Goal: Information Seeking & Learning: Learn about a topic

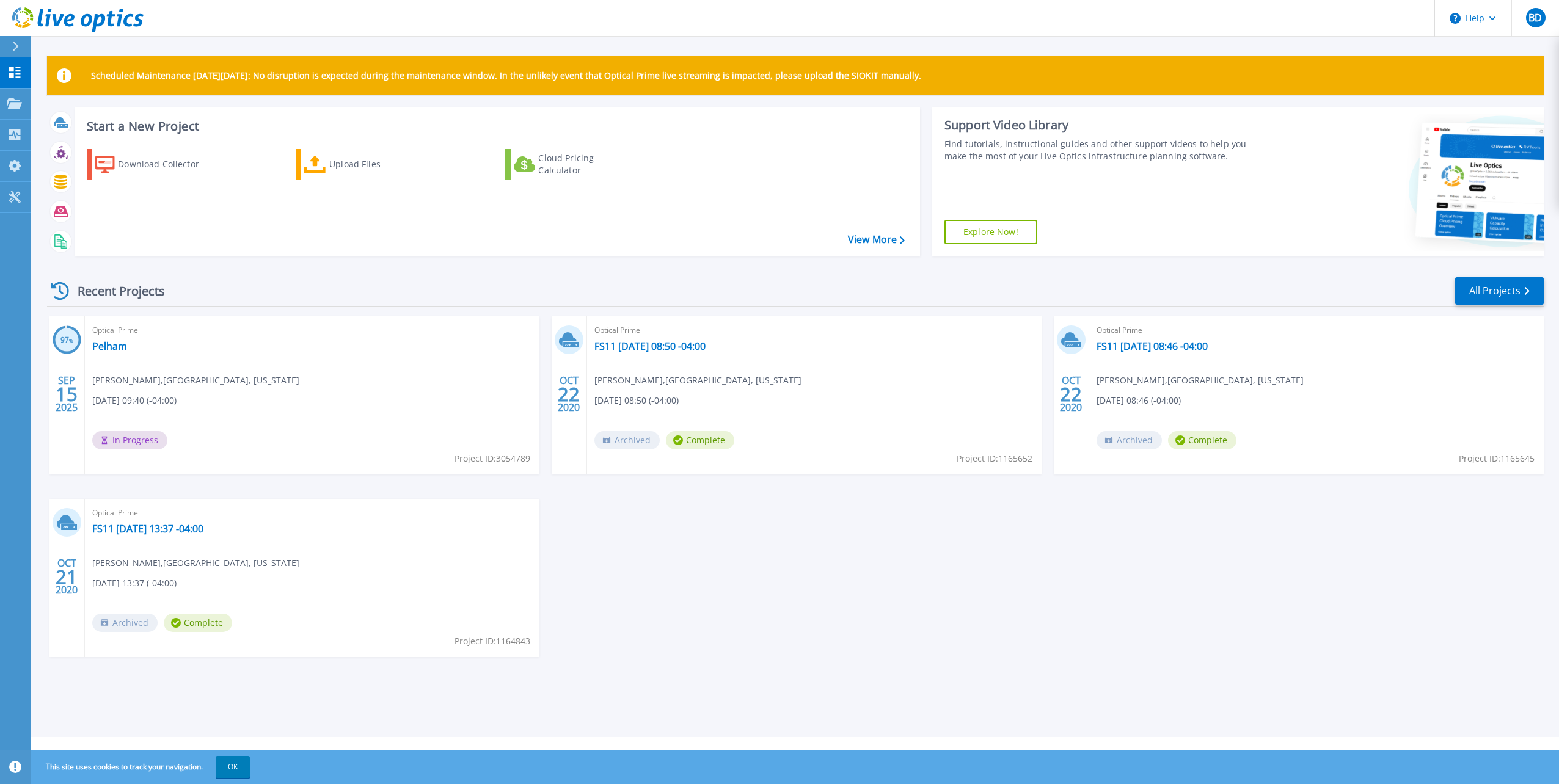
click at [266, 262] on div "Start a New Project Download Collector Upload Files Cloud Pricing Calculator Vi…" at bounding box center [795, 187] width 1497 height 159
click at [107, 343] on link "Pelham" at bounding box center [110, 346] width 35 height 12
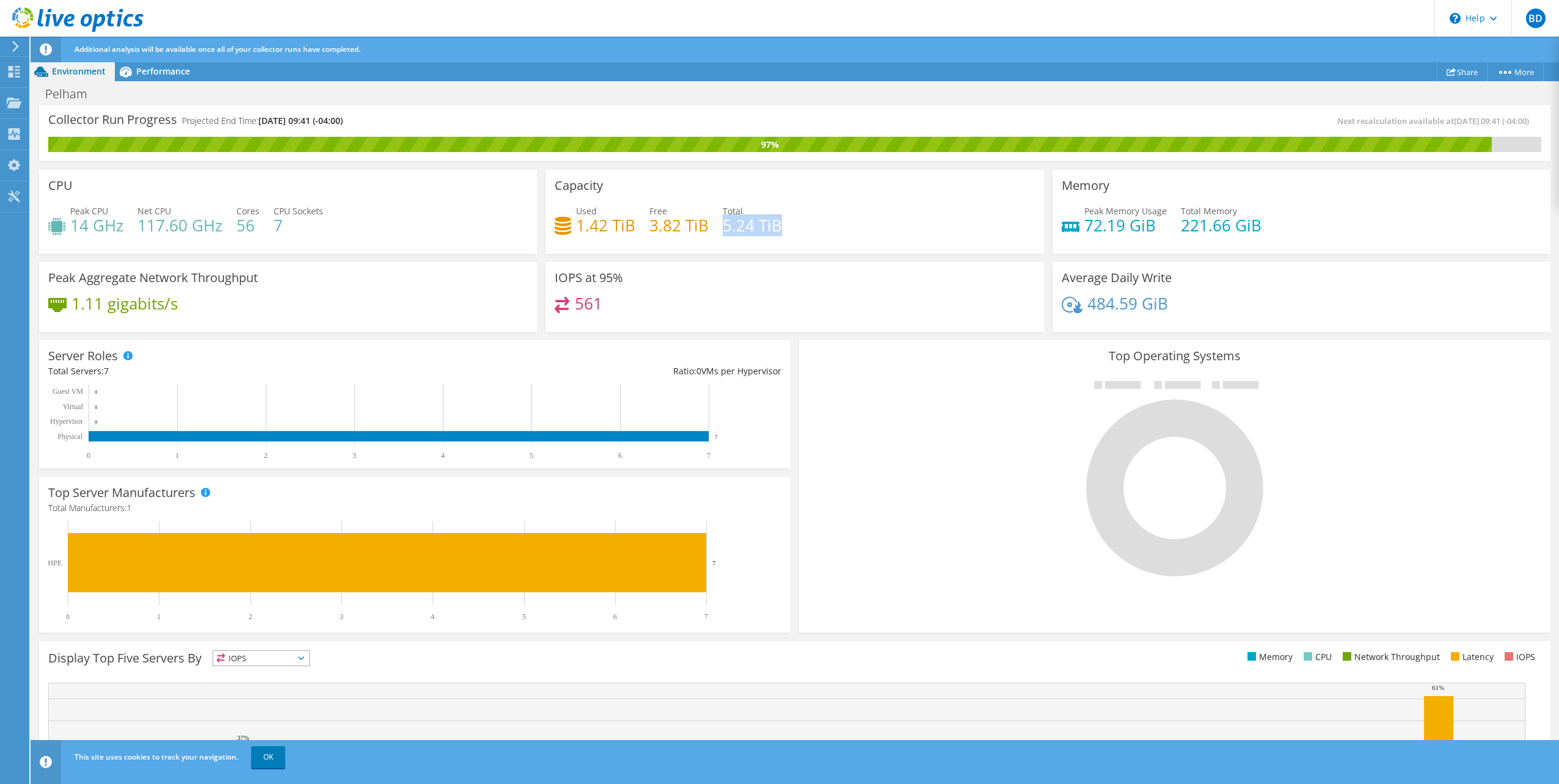
drag, startPoint x: 720, startPoint y: 223, endPoint x: 776, endPoint y: 223, distance: 56.0
click at [776, 223] on h4 "5.24 TiB" at bounding box center [752, 225] width 59 height 13
click at [819, 226] on div "Used 1.42 TiB Free 3.82 TiB Total 5.24 TiB" at bounding box center [794, 225] width 479 height 40
drag, startPoint x: 296, startPoint y: 225, endPoint x: 71, endPoint y: 233, distance: 225.1
click at [71, 233] on div "Peak CPU 14 GHz Net CPU 117.60 GHz Cores 56 CPU Sockets 7" at bounding box center [288, 225] width 479 height 40
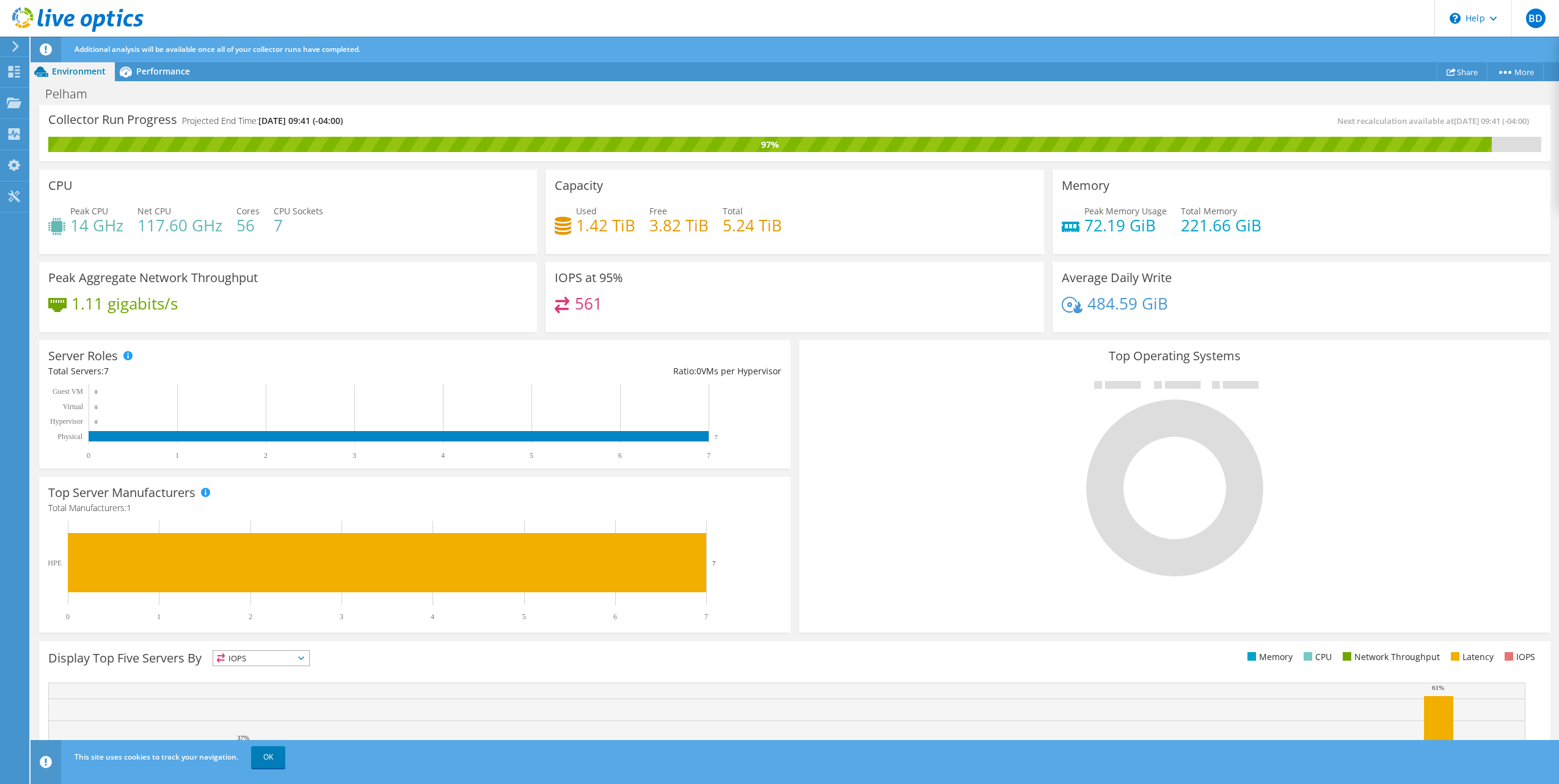
click at [353, 218] on div "Peak CPU 14 GHz Net CPU 117.60 GHz Cores 56 CPU Sockets 7" at bounding box center [288, 225] width 479 height 40
drag, startPoint x: 73, startPoint y: 300, endPoint x: 216, endPoint y: 300, distance: 143.0
click at [216, 300] on div "1.11 gigabits/s" at bounding box center [288, 310] width 479 height 26
click at [314, 293] on div "Peak Aggregate Network Throughput 1.11 gigabits/s" at bounding box center [288, 297] width 497 height 70
drag, startPoint x: 640, startPoint y: 314, endPoint x: 550, endPoint y: 305, distance: 90.4
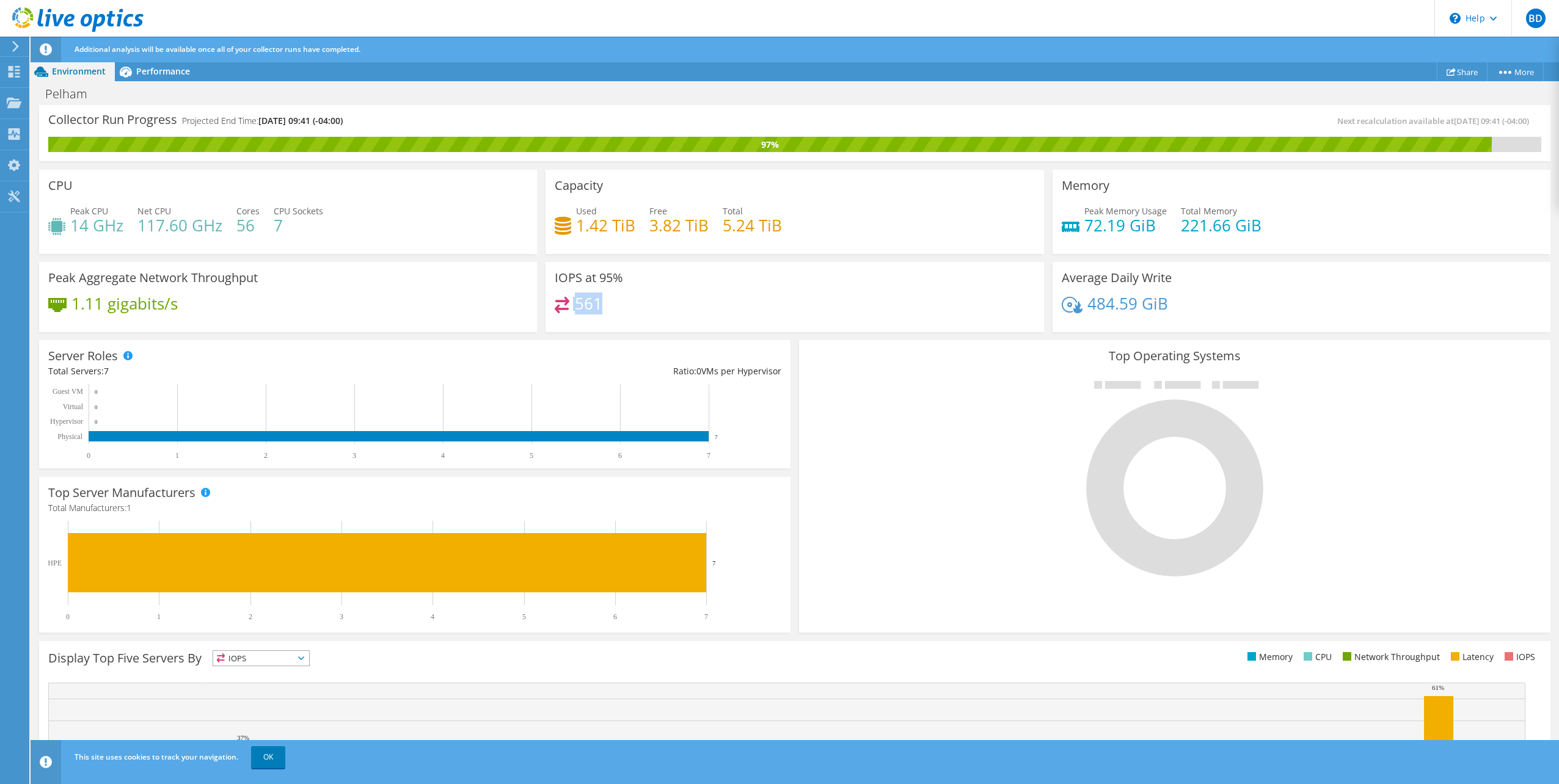
click at [550, 305] on div "IOPS at 95% 561" at bounding box center [794, 297] width 497 height 70
click at [724, 290] on div "IOPS at 95% 561" at bounding box center [794, 297] width 497 height 70
click at [171, 77] on div "Performance" at bounding box center [157, 71] width 84 height 20
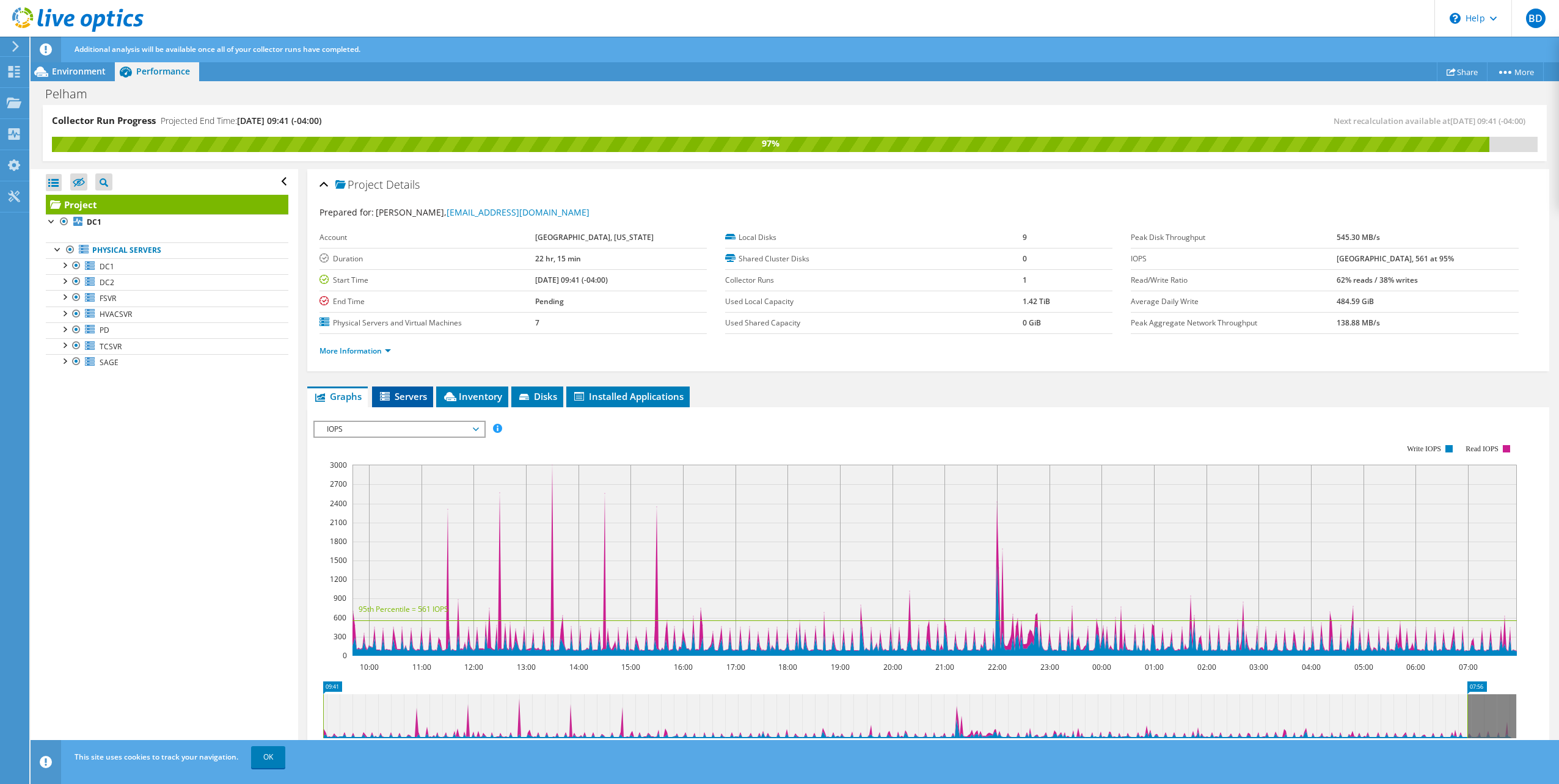
click at [401, 391] on span "Servers" at bounding box center [402, 396] width 49 height 12
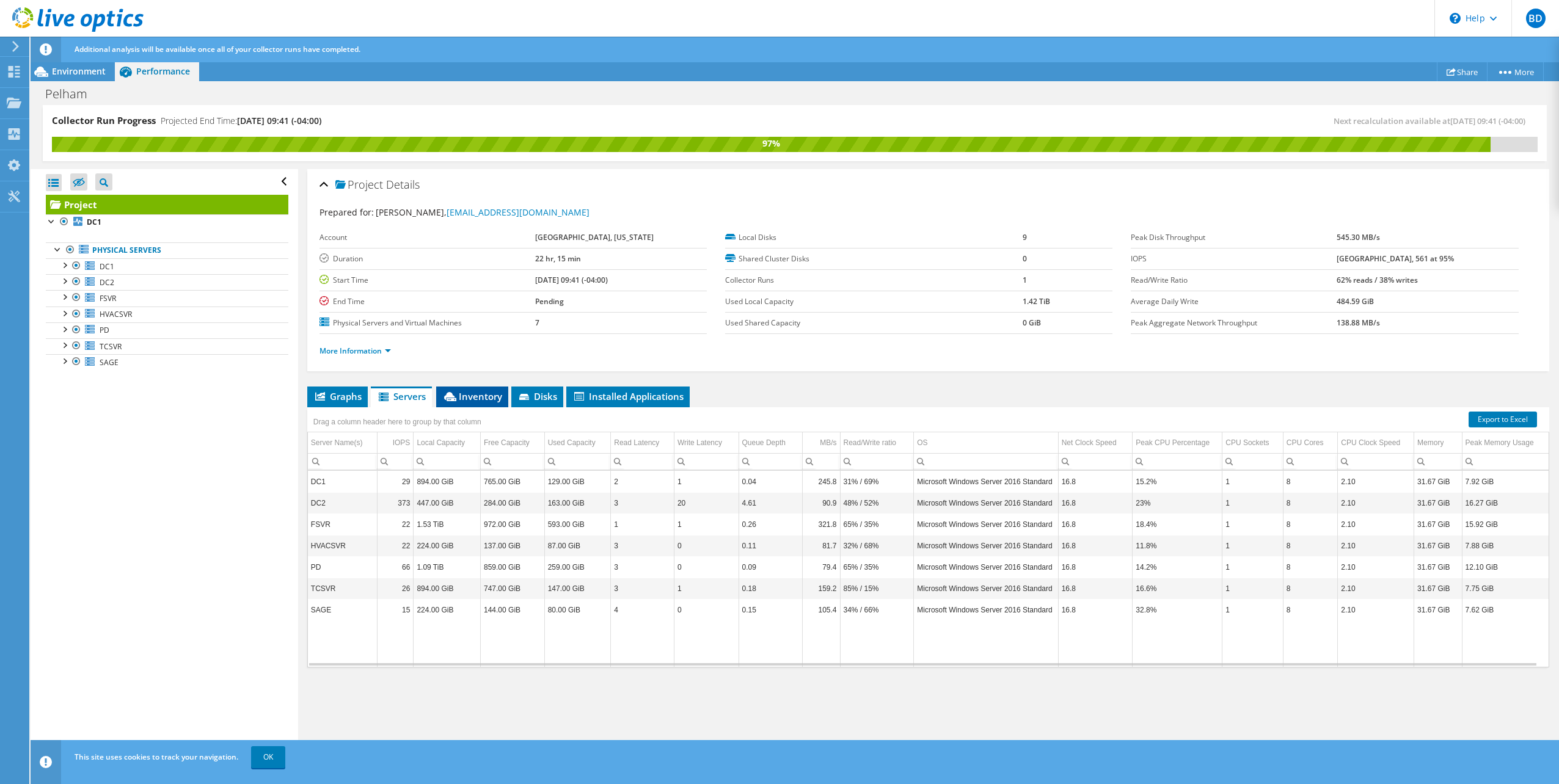
click at [484, 391] on span "Inventory" at bounding box center [472, 396] width 60 height 12
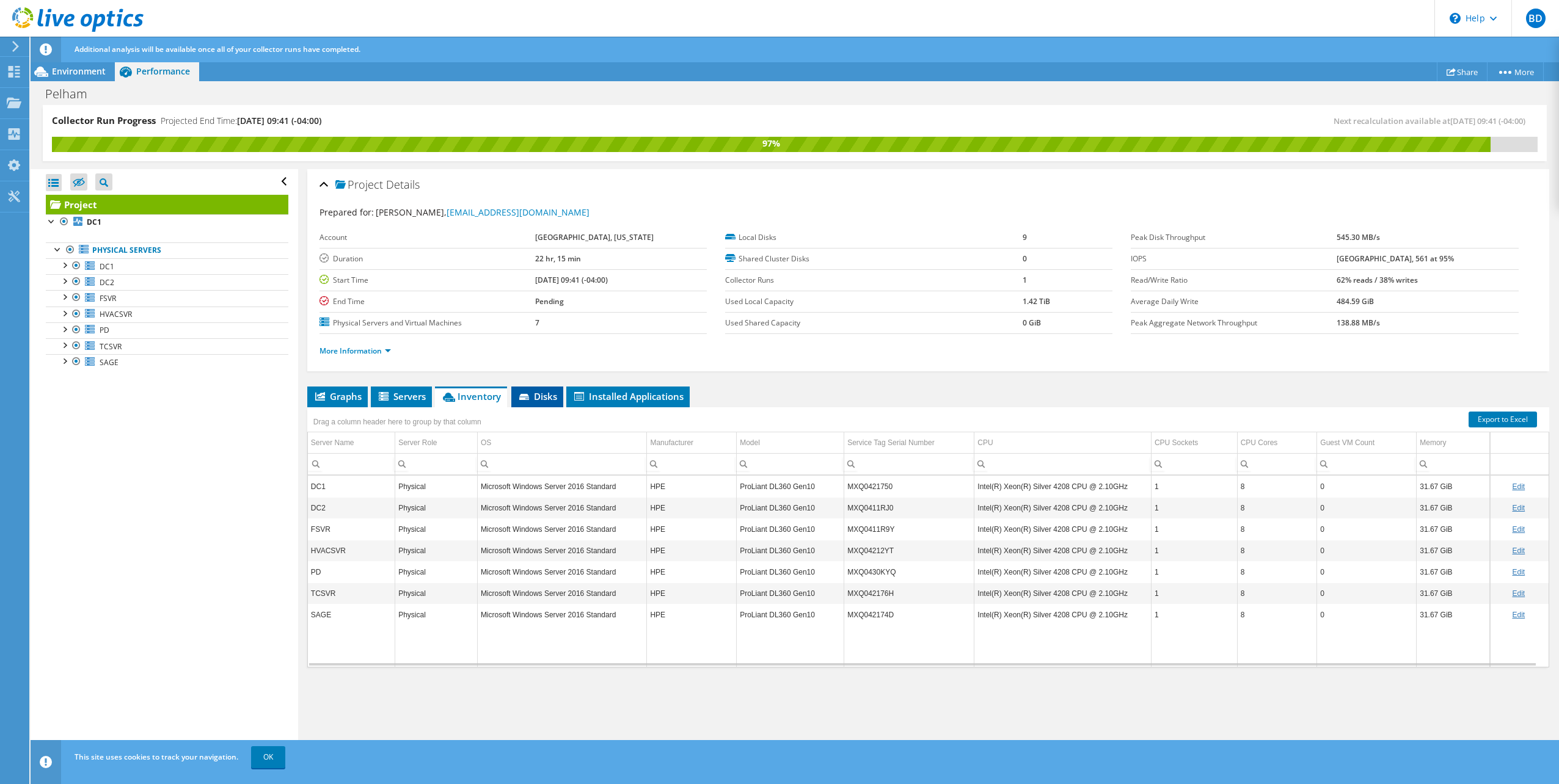
click at [544, 391] on span "Disks" at bounding box center [537, 396] width 40 height 12
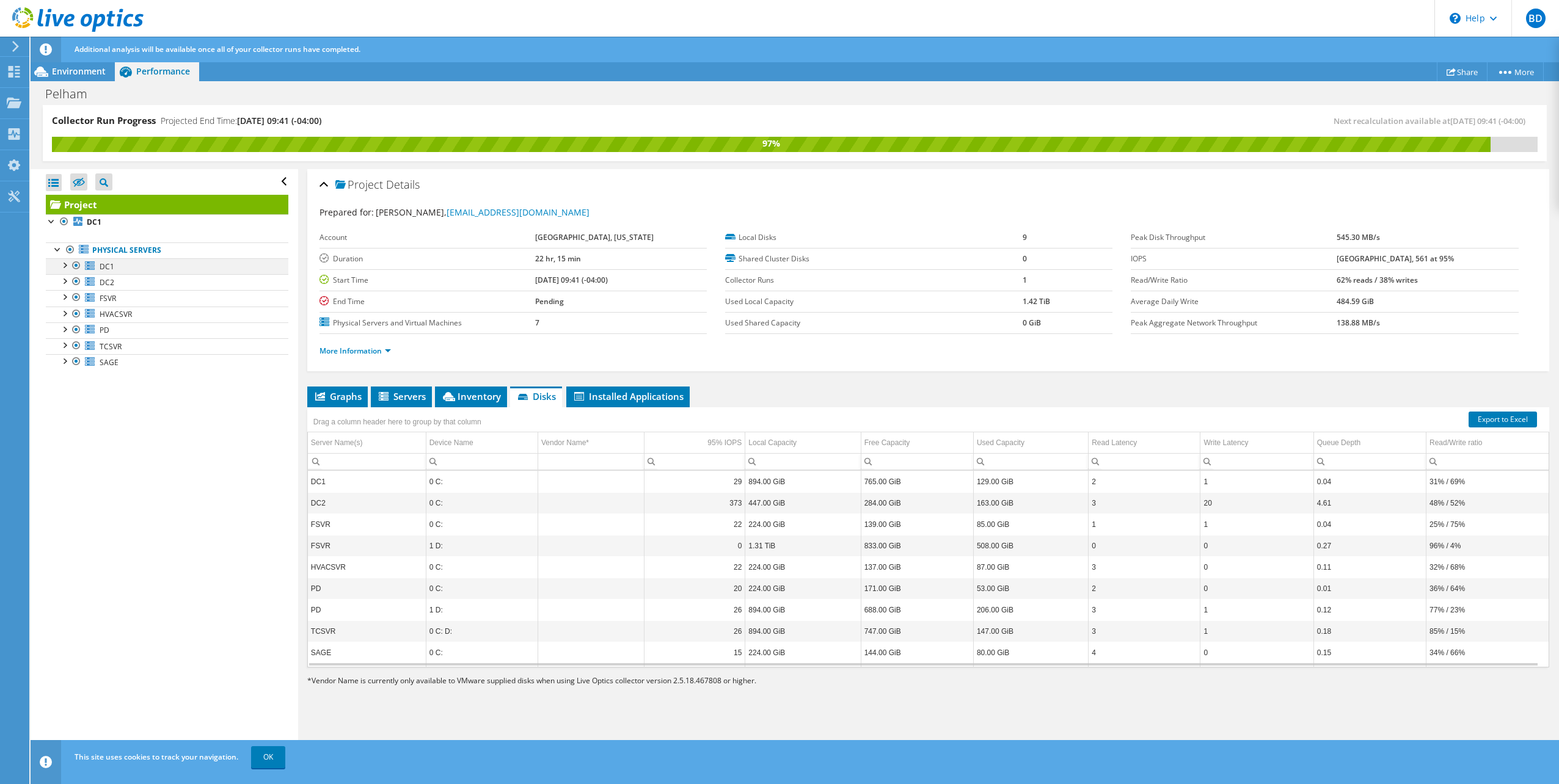
click at [68, 266] on div at bounding box center [64, 264] width 12 height 12
click at [71, 299] on div at bounding box center [70, 296] width 12 height 12
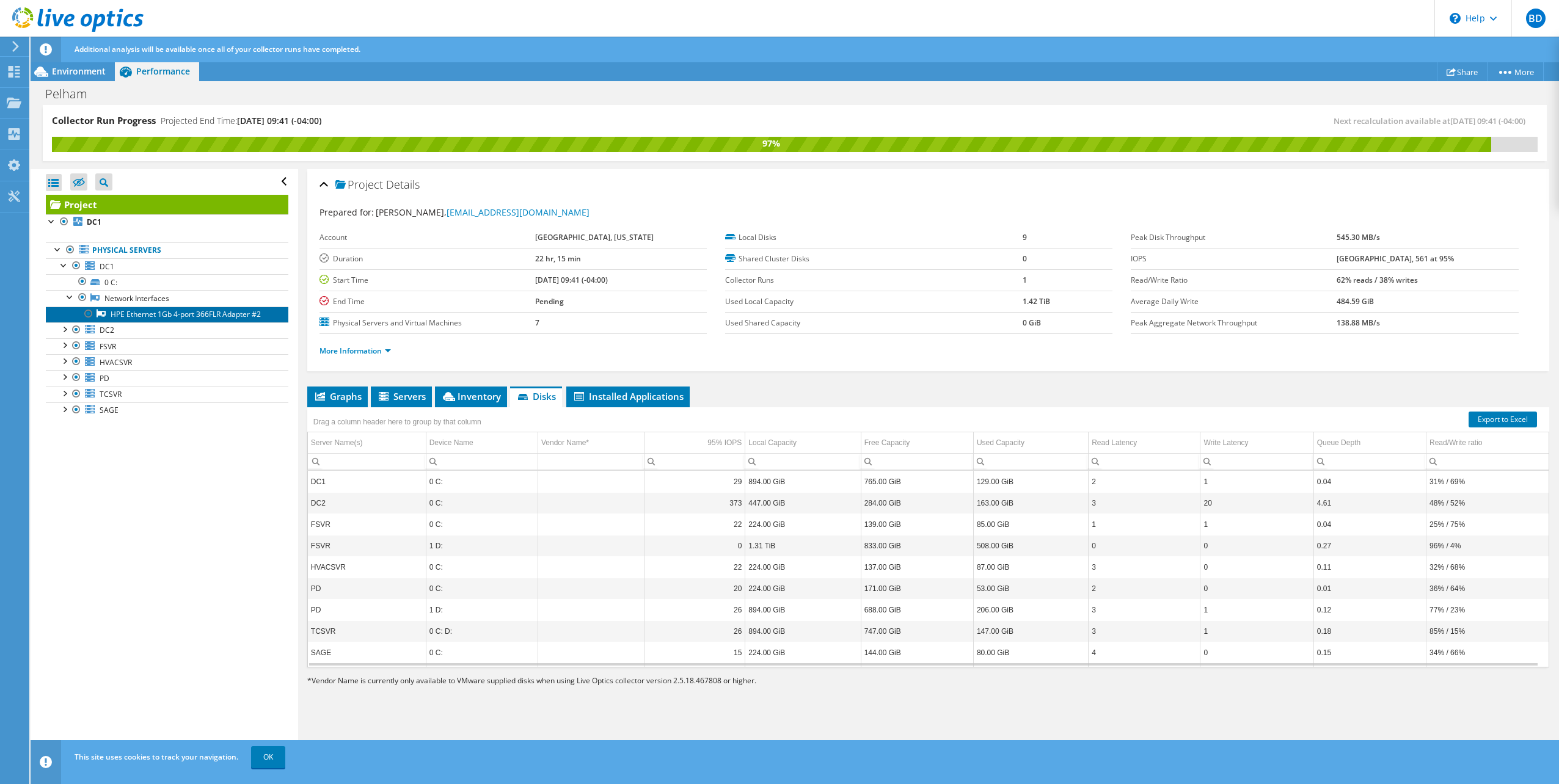
click at [134, 312] on link "HPE Ethernet 1Gb 4-port 366FLR Adapter #2" at bounding box center [167, 314] width 242 height 16
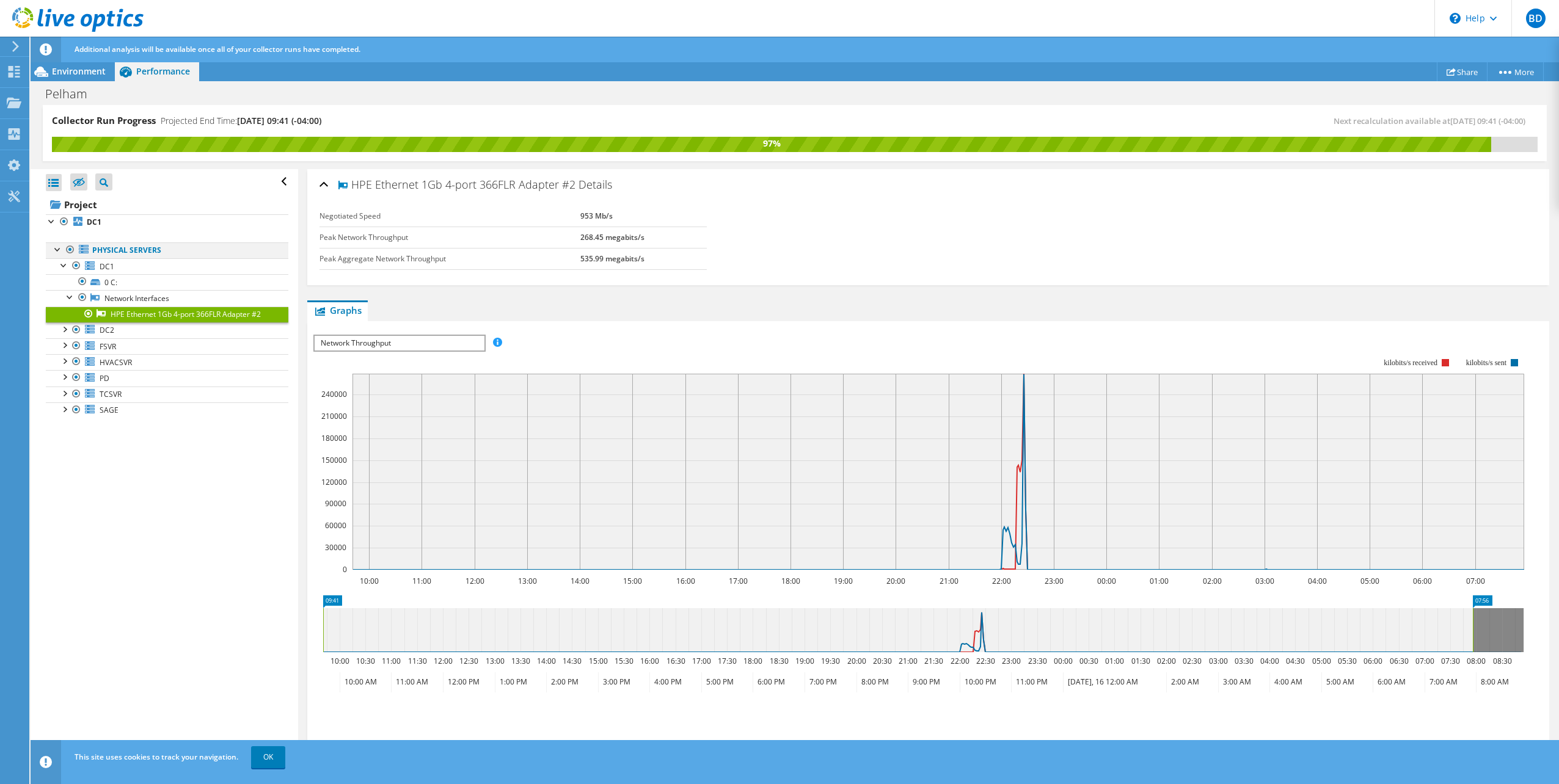
click at [57, 252] on div at bounding box center [57, 248] width 12 height 12
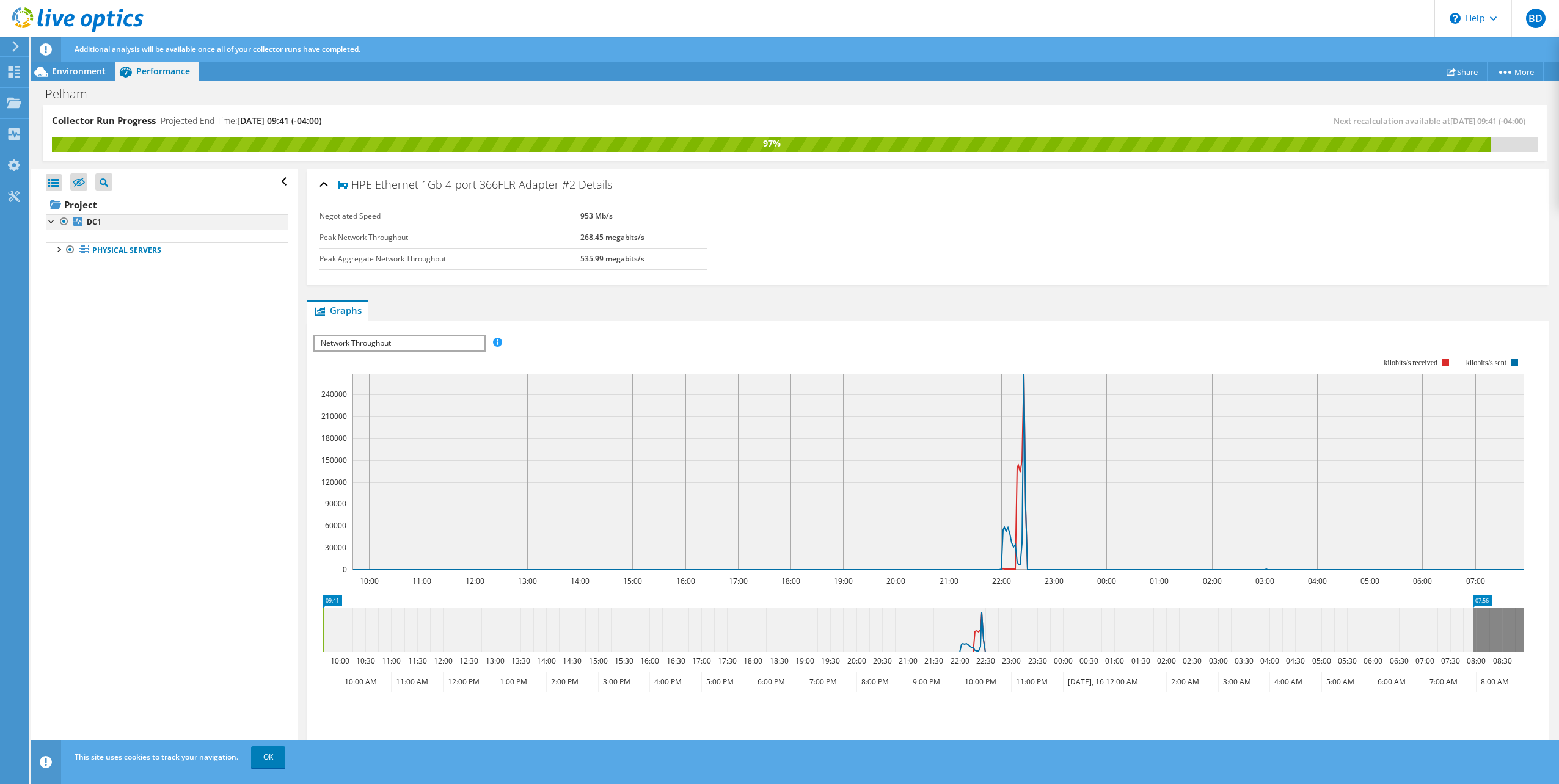
click at [53, 224] on div at bounding box center [51, 220] width 12 height 12
click at [51, 224] on div at bounding box center [51, 220] width 12 height 12
click at [59, 251] on div at bounding box center [57, 248] width 12 height 12
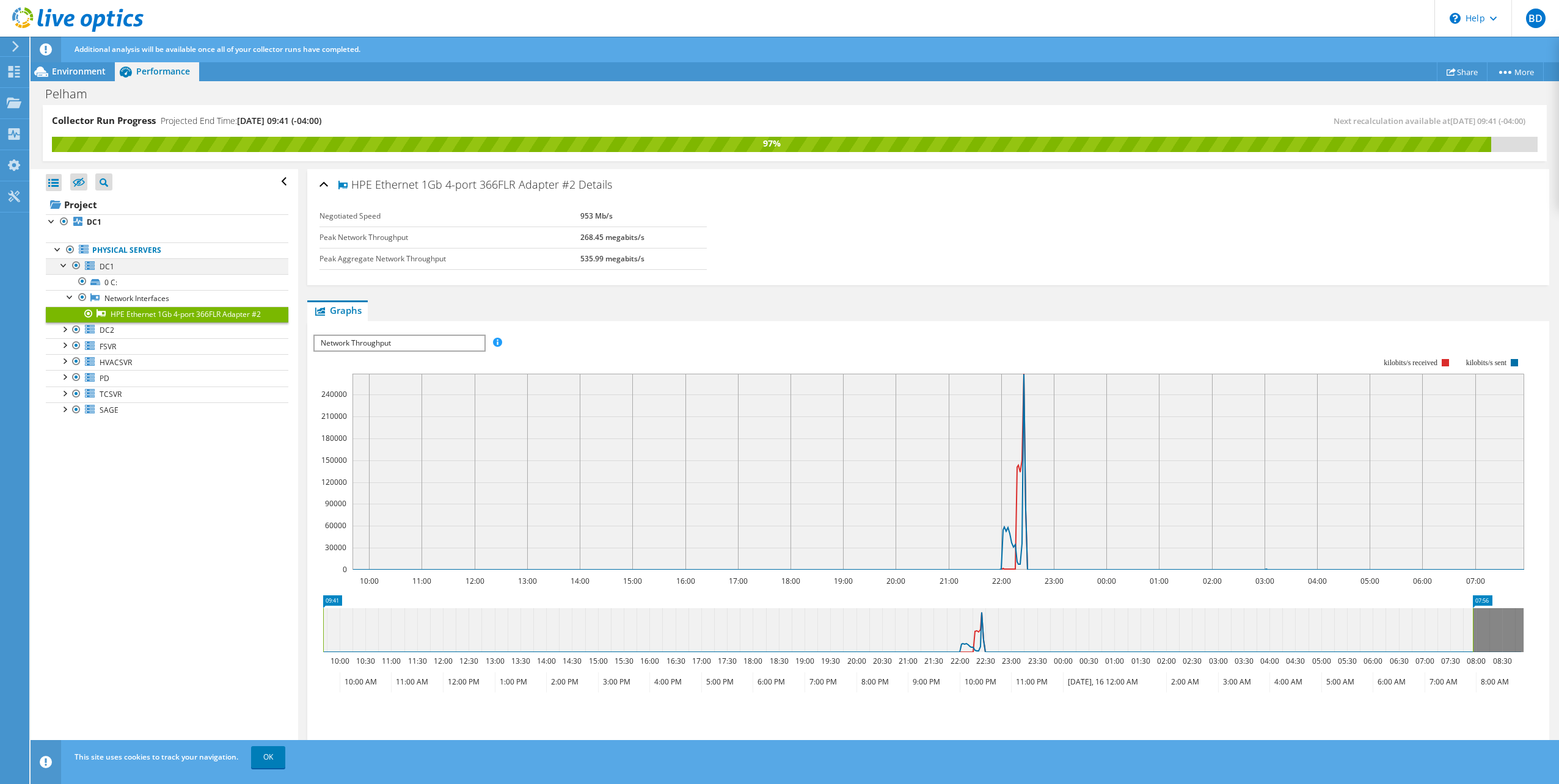
click at [64, 268] on div at bounding box center [64, 264] width 12 height 12
click at [62, 282] on div at bounding box center [64, 280] width 12 height 12
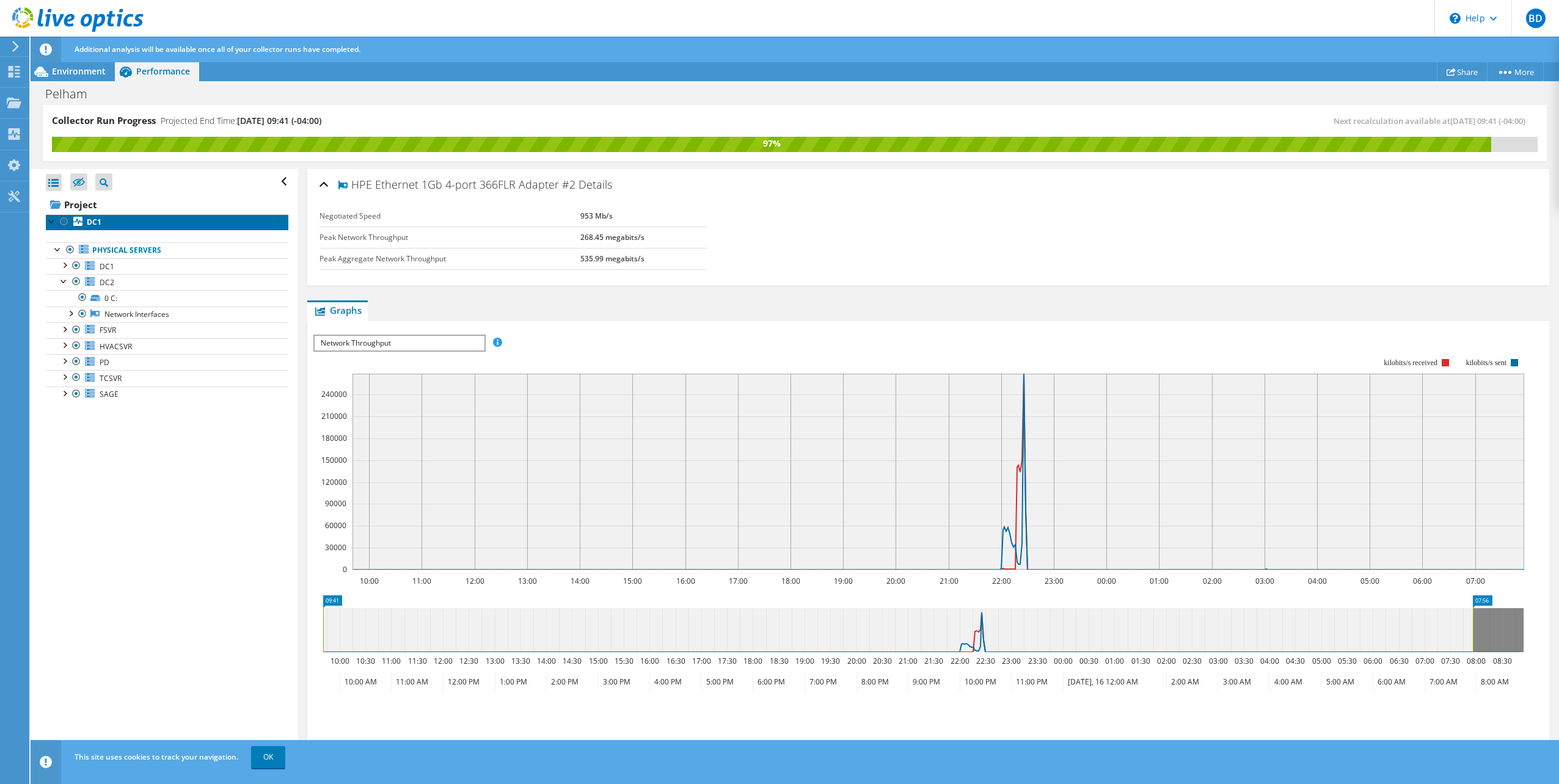
click at [84, 225] on link "DC1" at bounding box center [167, 222] width 242 height 16
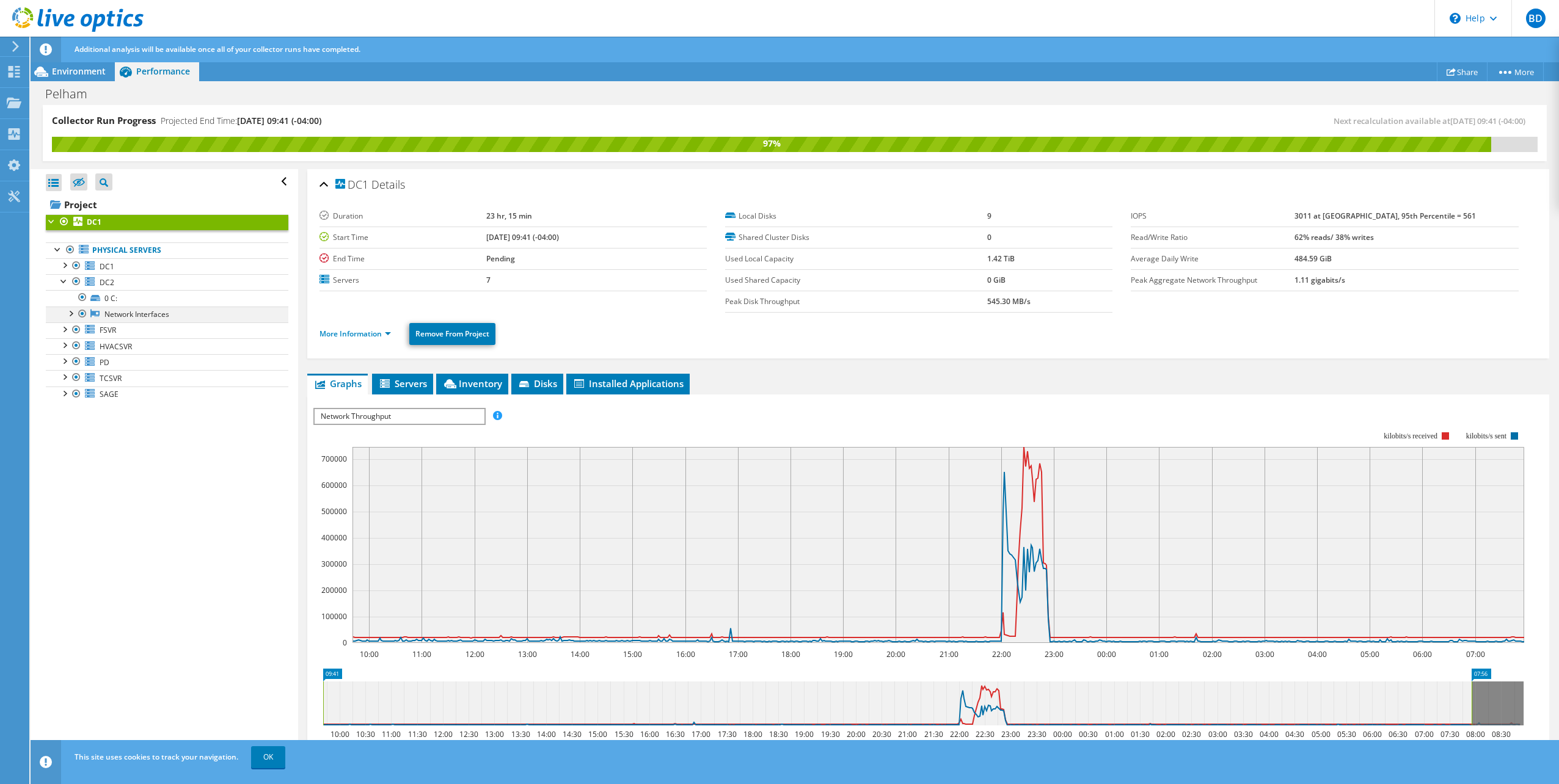
click at [72, 308] on div at bounding box center [70, 312] width 12 height 12
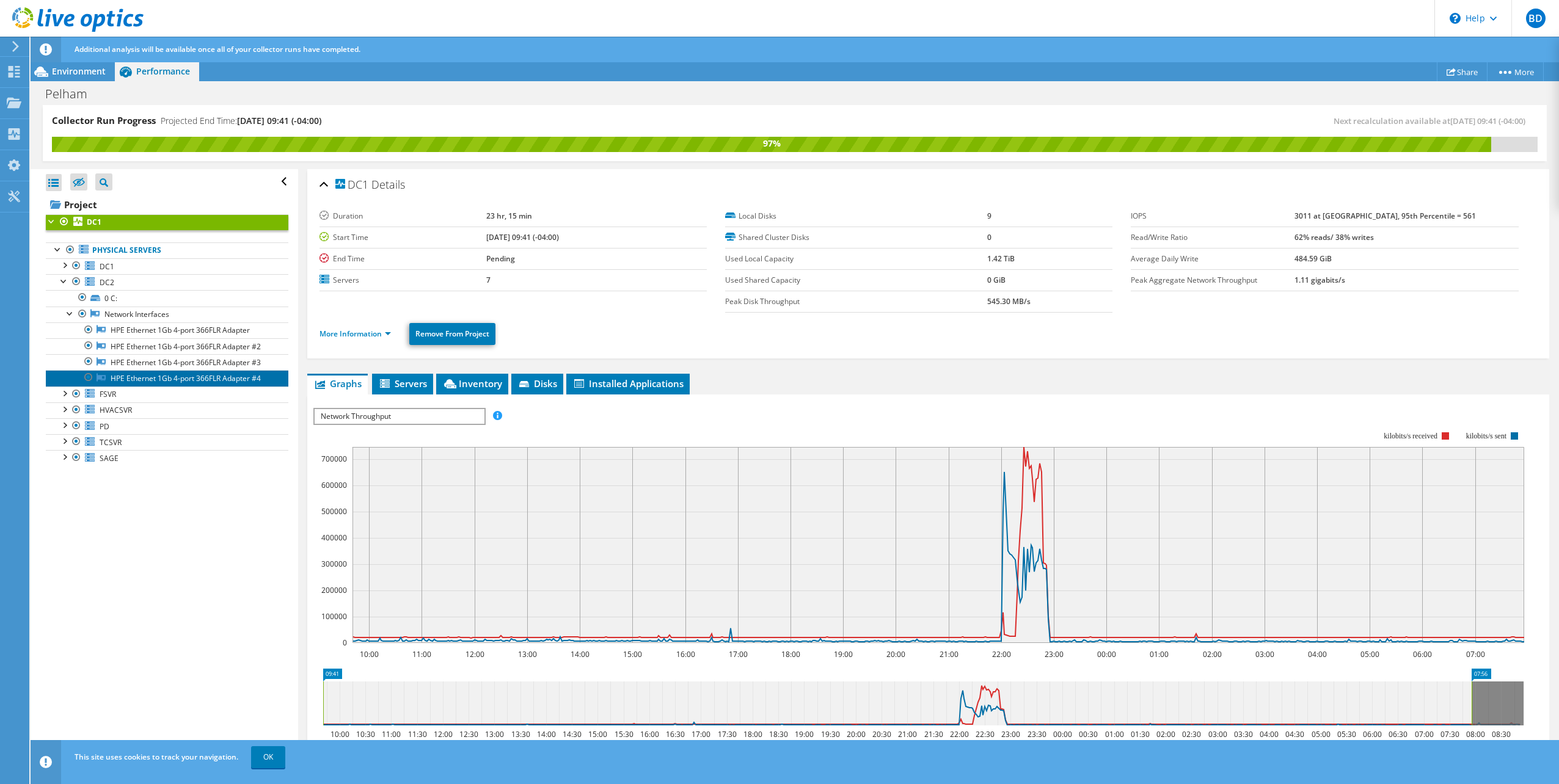
click at [126, 377] on link "HPE Ethernet 1Gb 4-port 366FLR Adapter #4" at bounding box center [167, 377] width 242 height 16
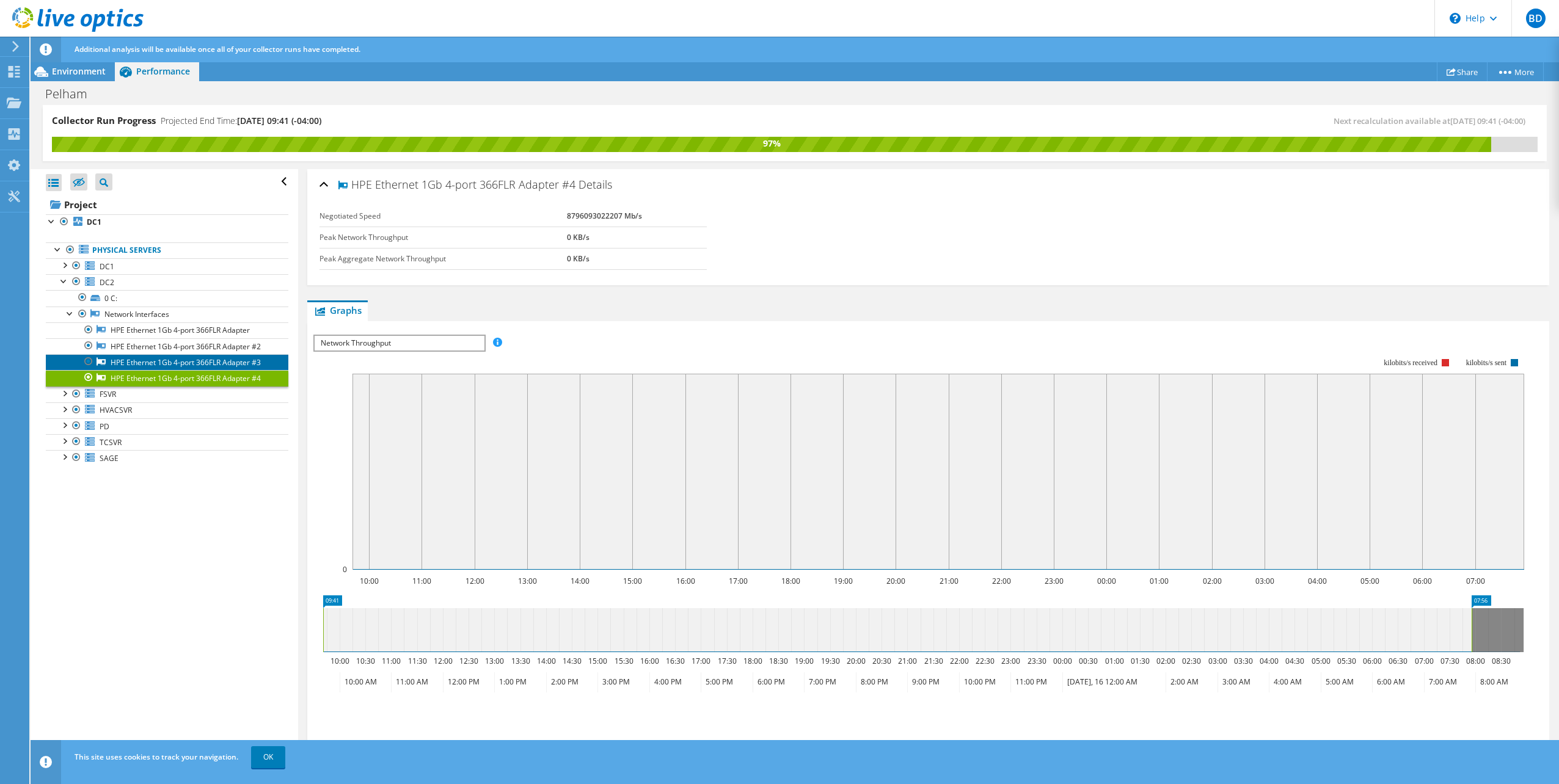
click at [129, 367] on link "HPE Ethernet 1Gb 4-port 366FLR Adapter #3" at bounding box center [167, 362] width 242 height 16
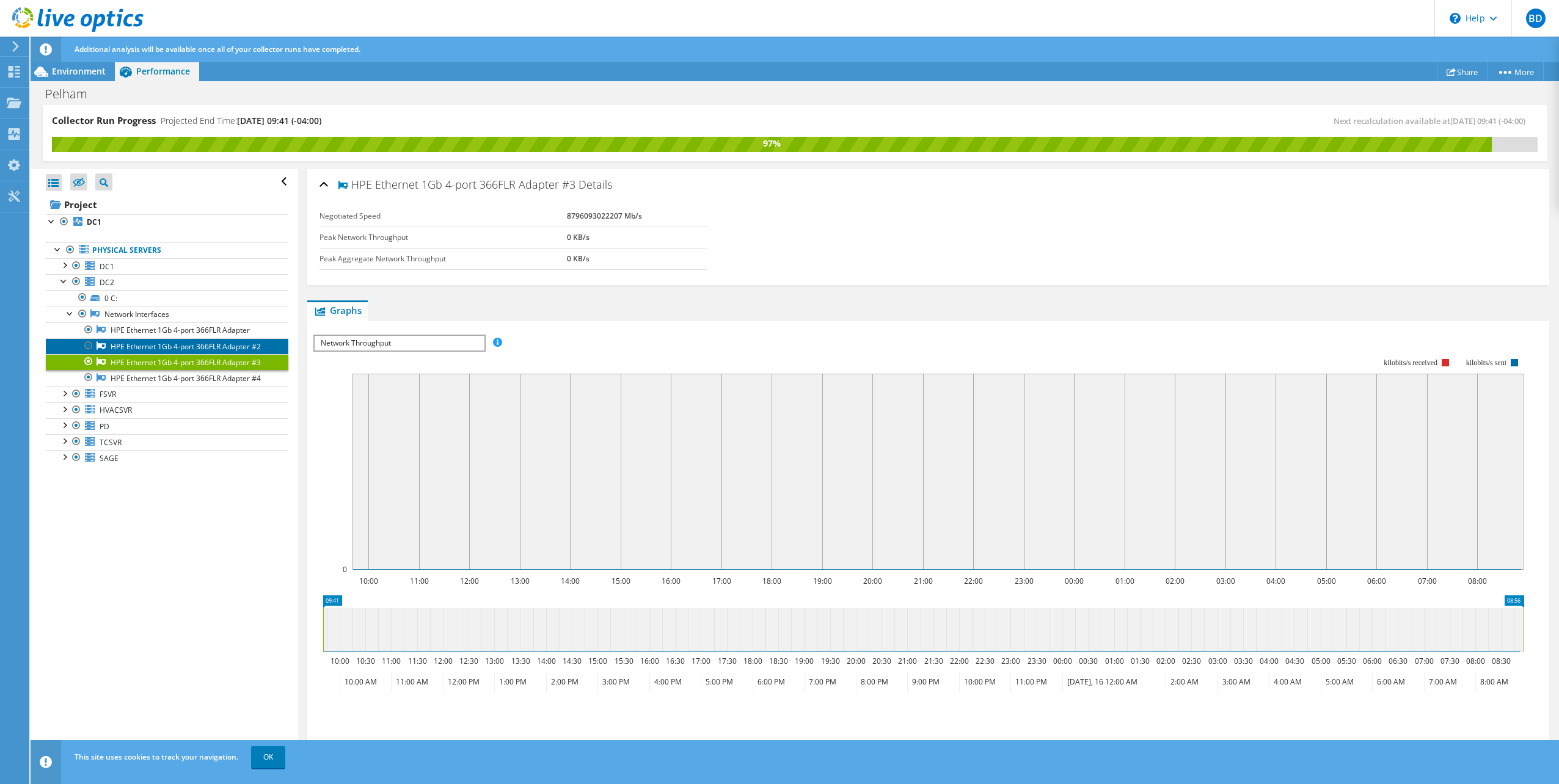
click at [135, 346] on link "HPE Ethernet 1Gb 4-port 366FLR Adapter #2" at bounding box center [167, 346] width 242 height 16
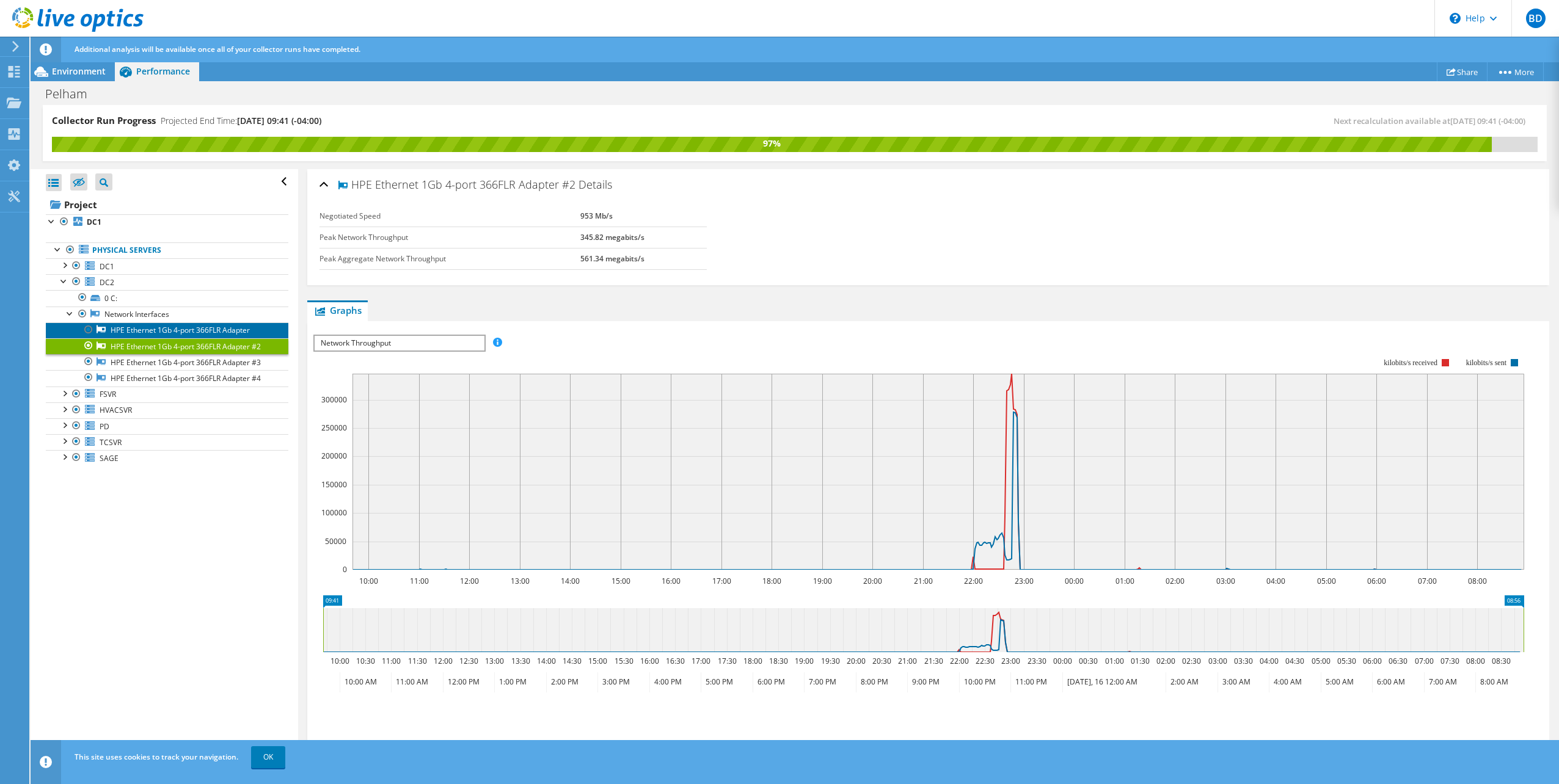
click at [144, 328] on link "HPE Ethernet 1Gb 4-port 366FLR Adapter" at bounding box center [167, 330] width 242 height 16
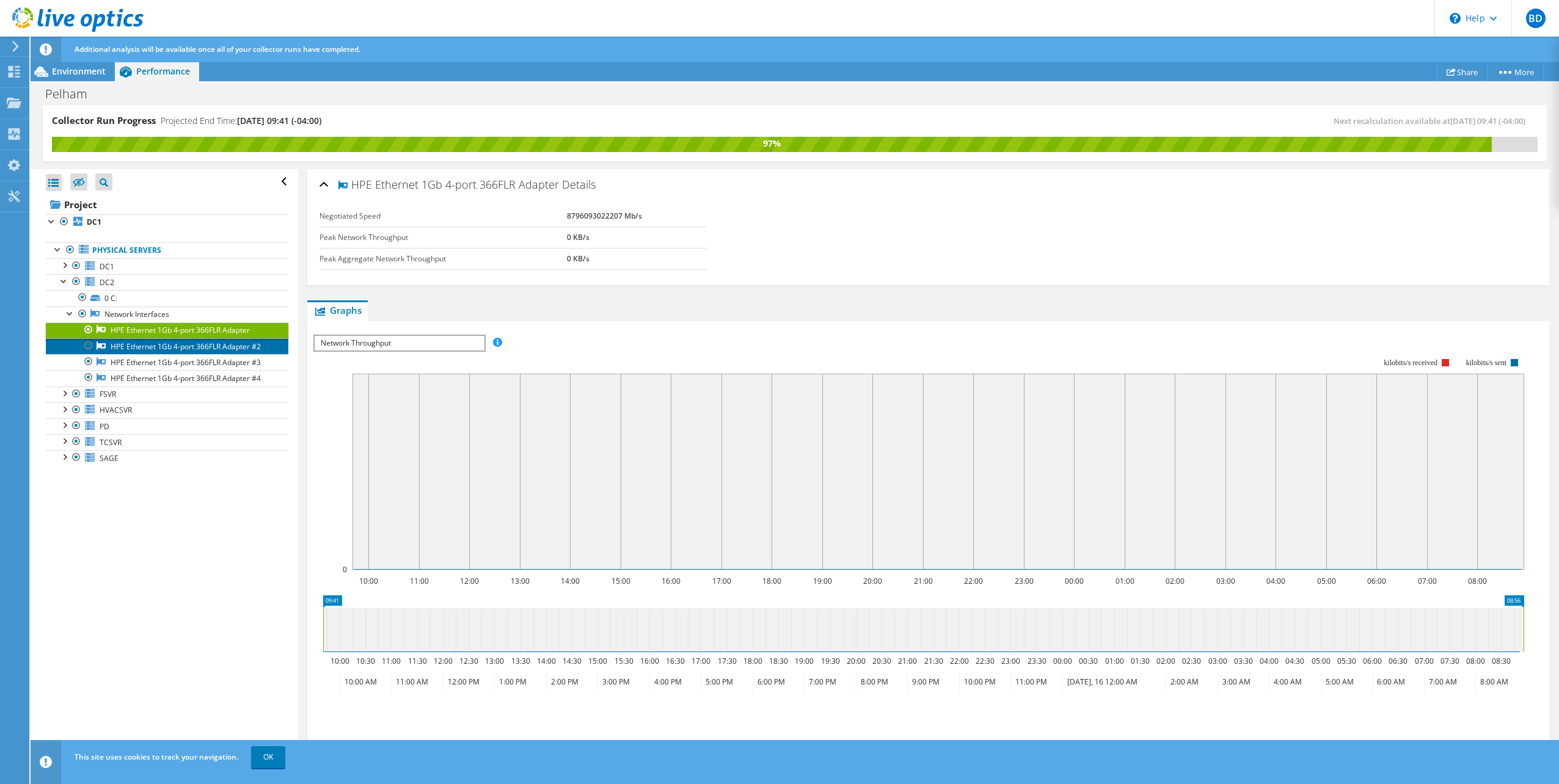
click at [142, 343] on link "HPE Ethernet 1Gb 4-port 366FLR Adapter #2" at bounding box center [167, 346] width 242 height 16
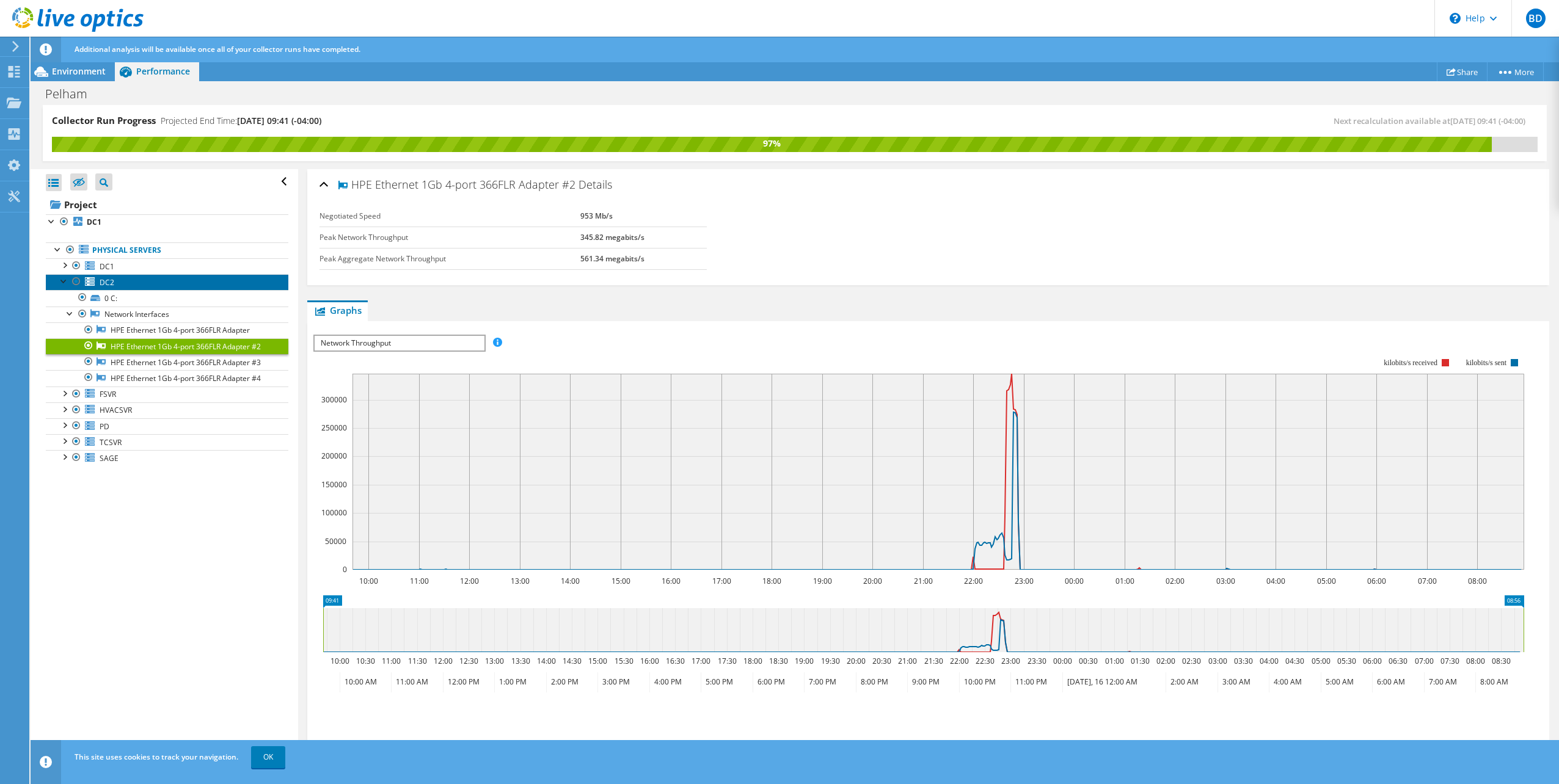
click at [55, 281] on link "DC2" at bounding box center [167, 282] width 242 height 16
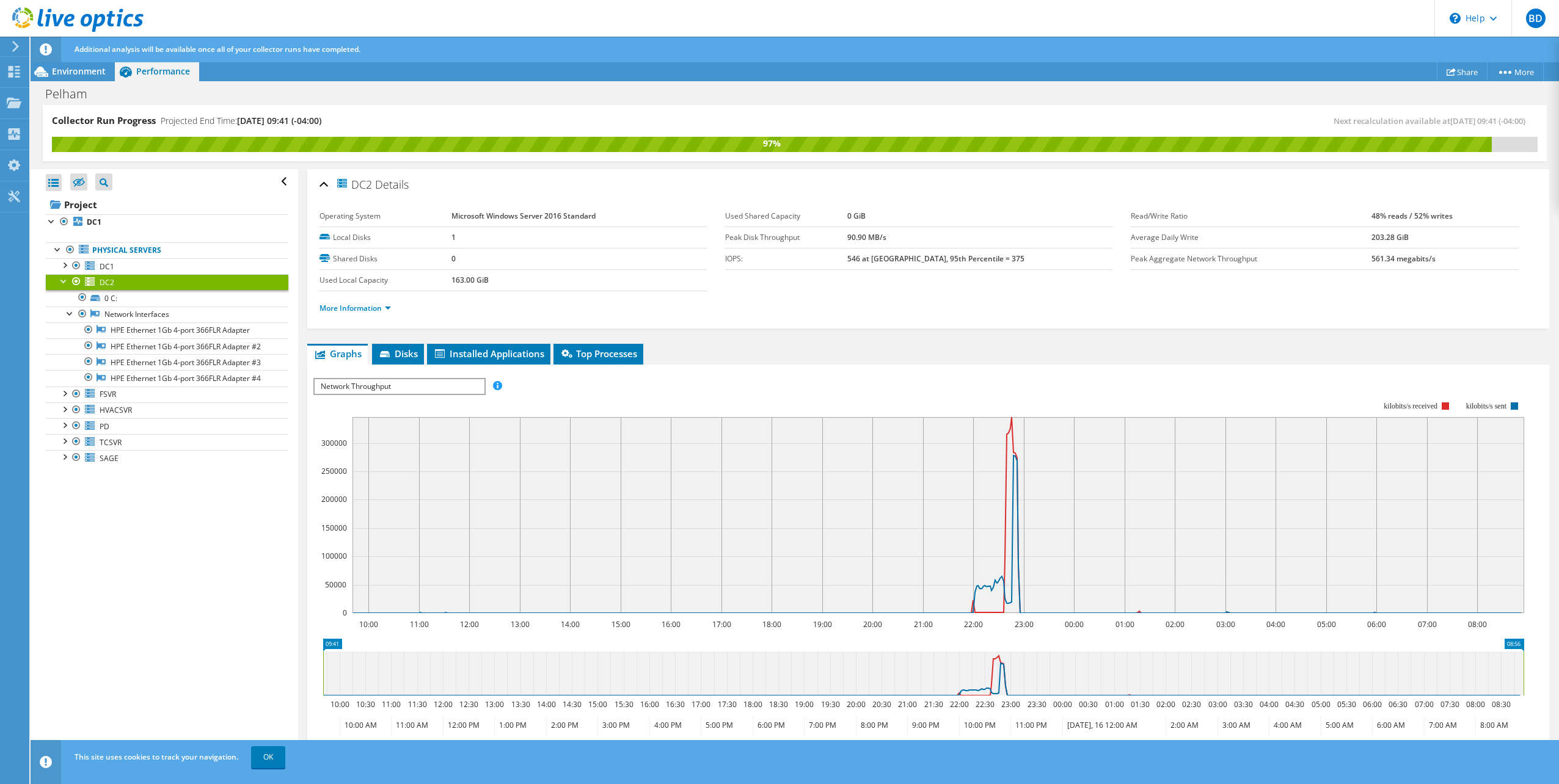
click at [65, 281] on div at bounding box center [64, 280] width 12 height 12
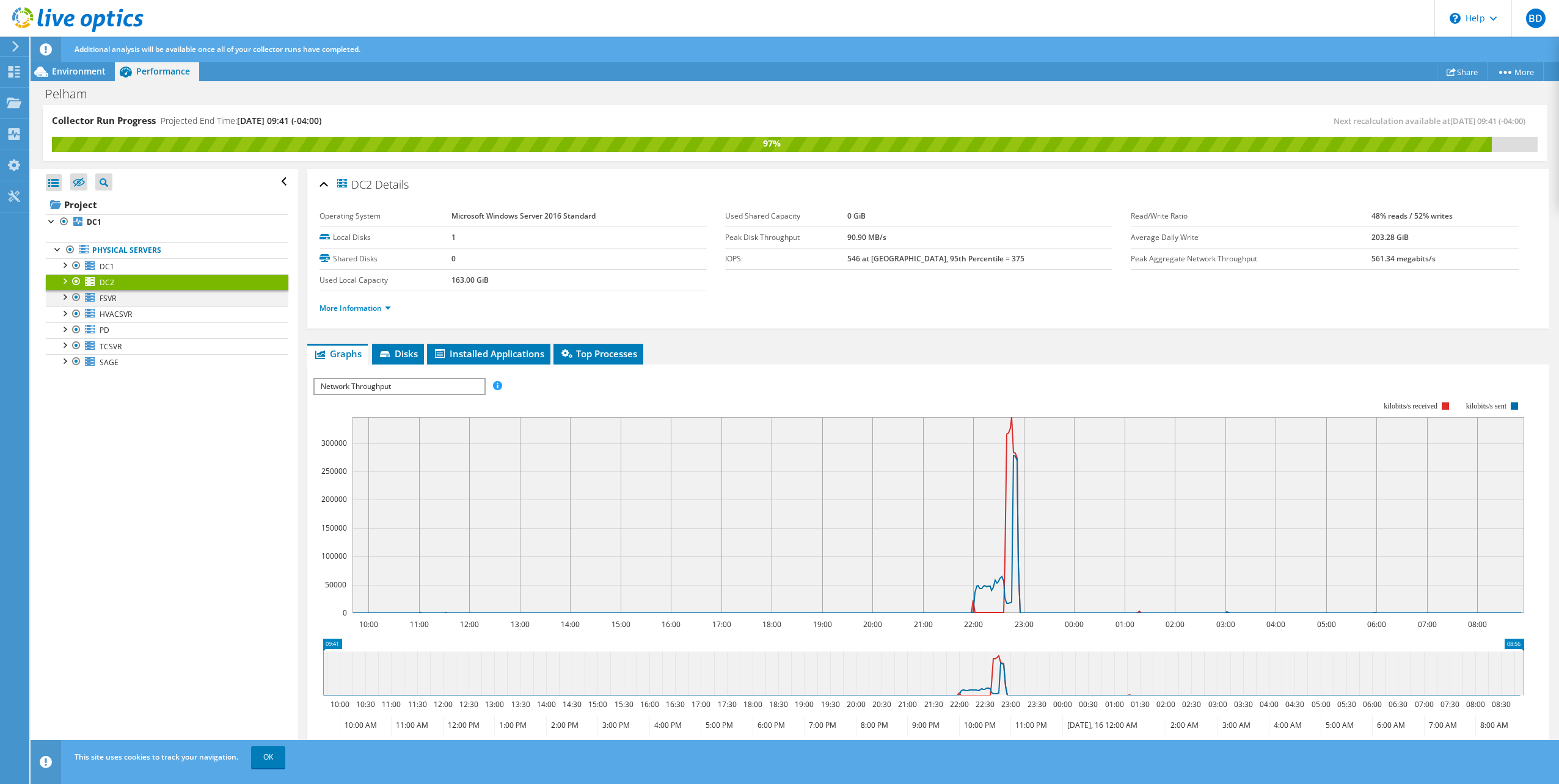
click at [65, 297] on div at bounding box center [64, 296] width 12 height 12
click at [69, 346] on div at bounding box center [70, 344] width 12 height 12
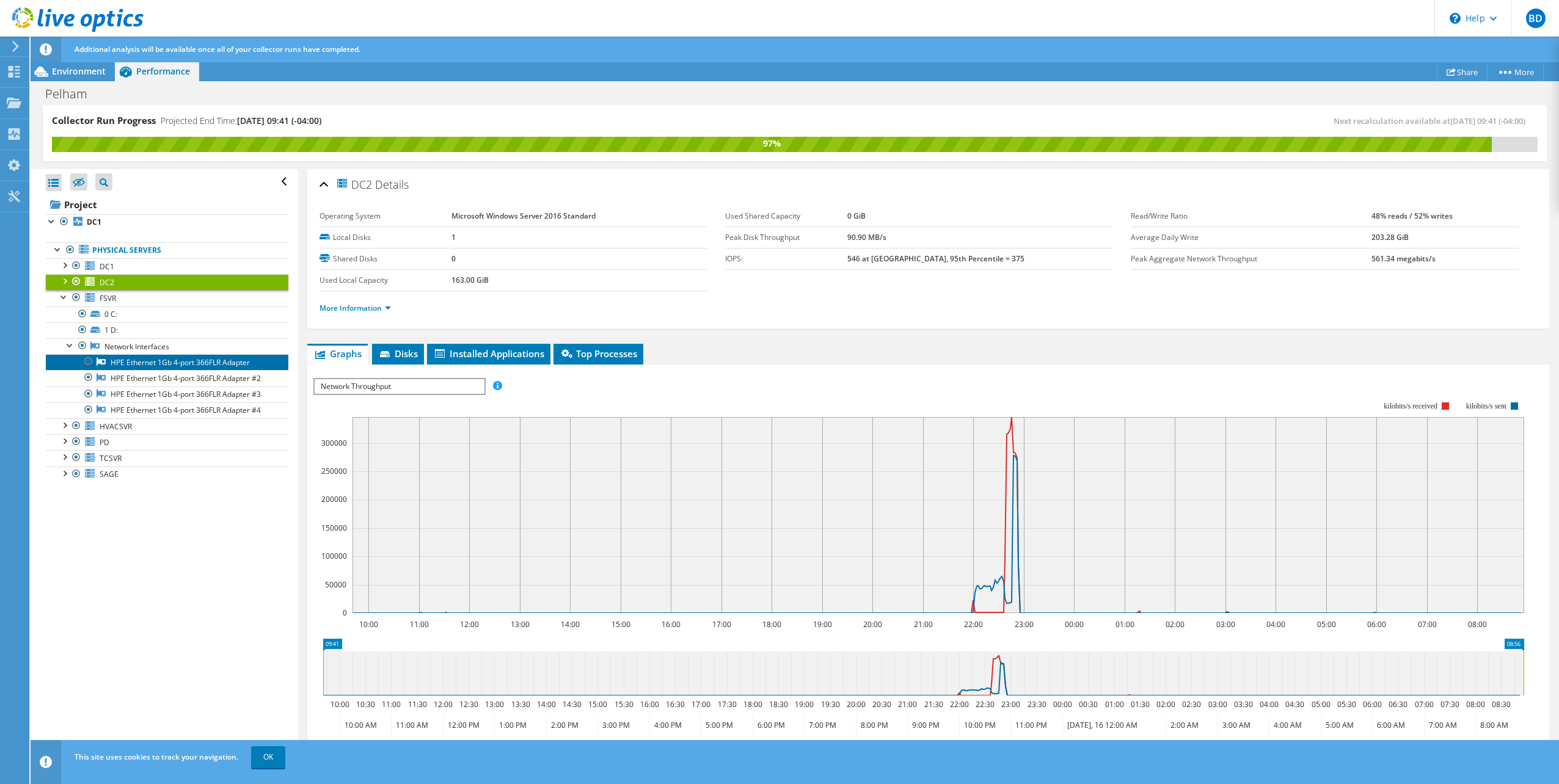
click at [131, 357] on link "HPE Ethernet 1Gb 4-port 366FLR Adapter" at bounding box center [167, 362] width 242 height 16
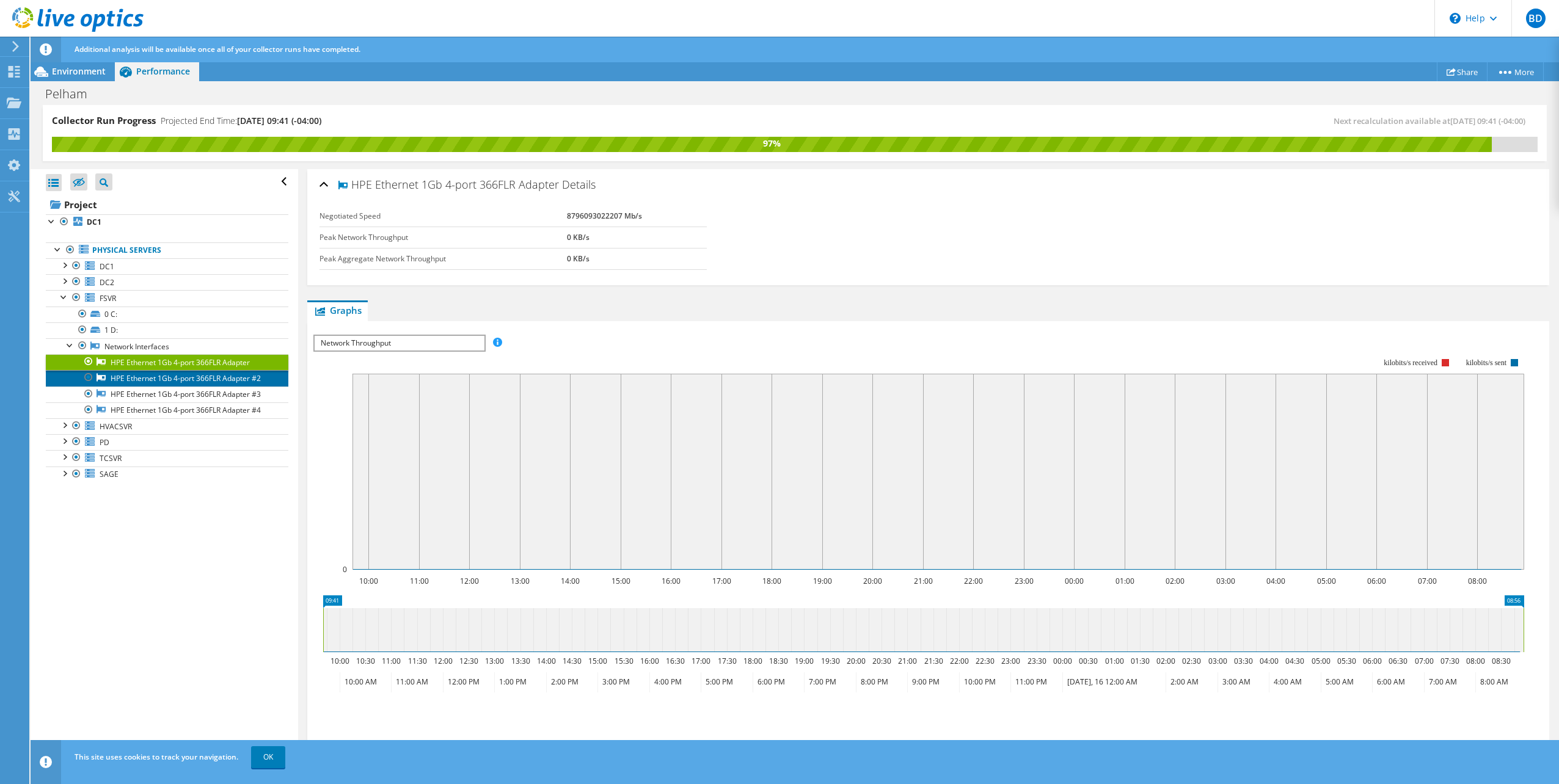
click at [129, 375] on link "HPE Ethernet 1Gb 4-port 366FLR Adapter #2" at bounding box center [167, 377] width 242 height 16
click at [132, 392] on link "HPE Ethernet 1Gb 4-port 366FLR Adapter #3" at bounding box center [167, 394] width 242 height 16
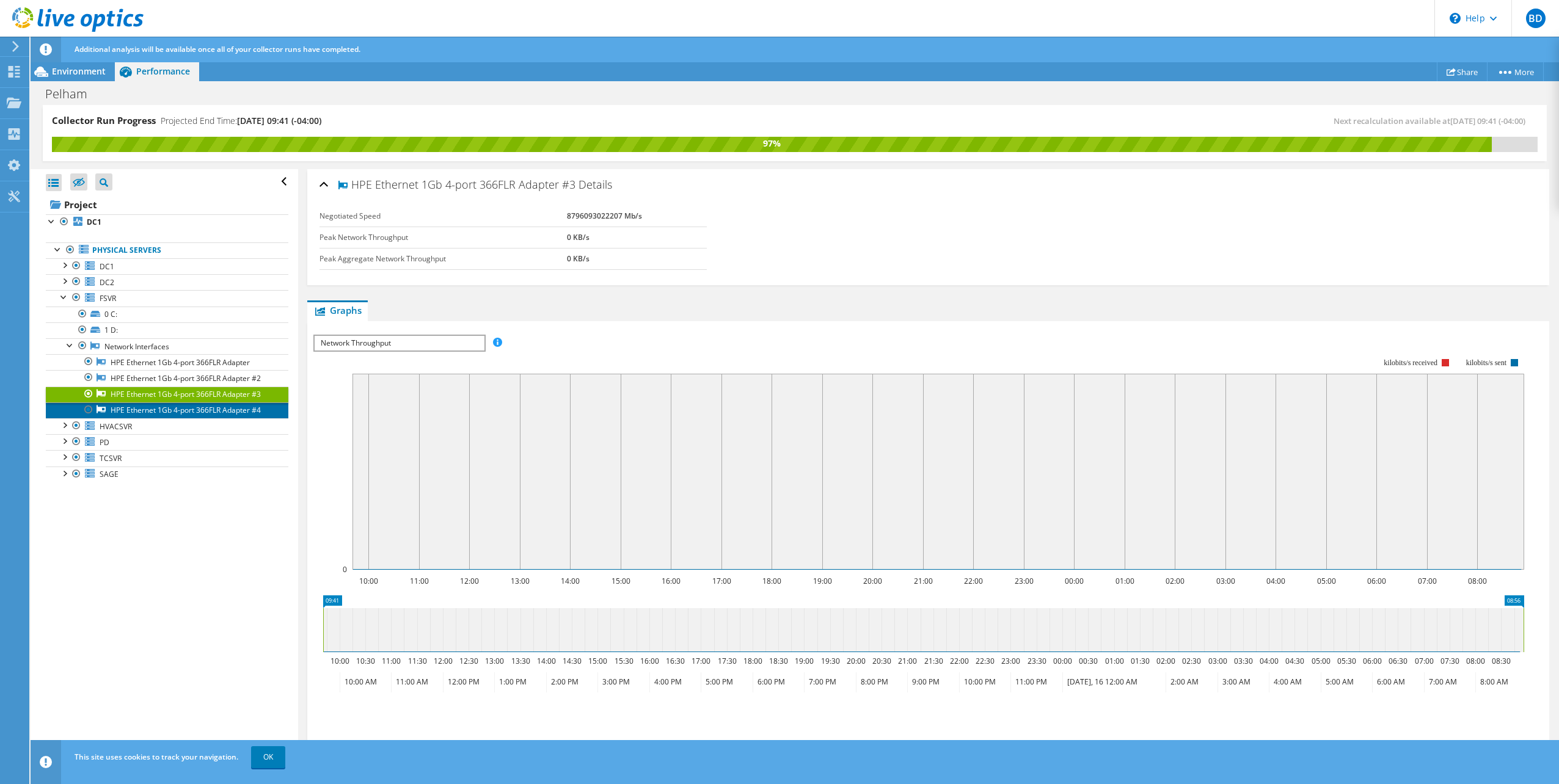
click at [127, 408] on link "HPE Ethernet 1Gb 4-port 366FLR Adapter #4" at bounding box center [167, 410] width 242 height 16
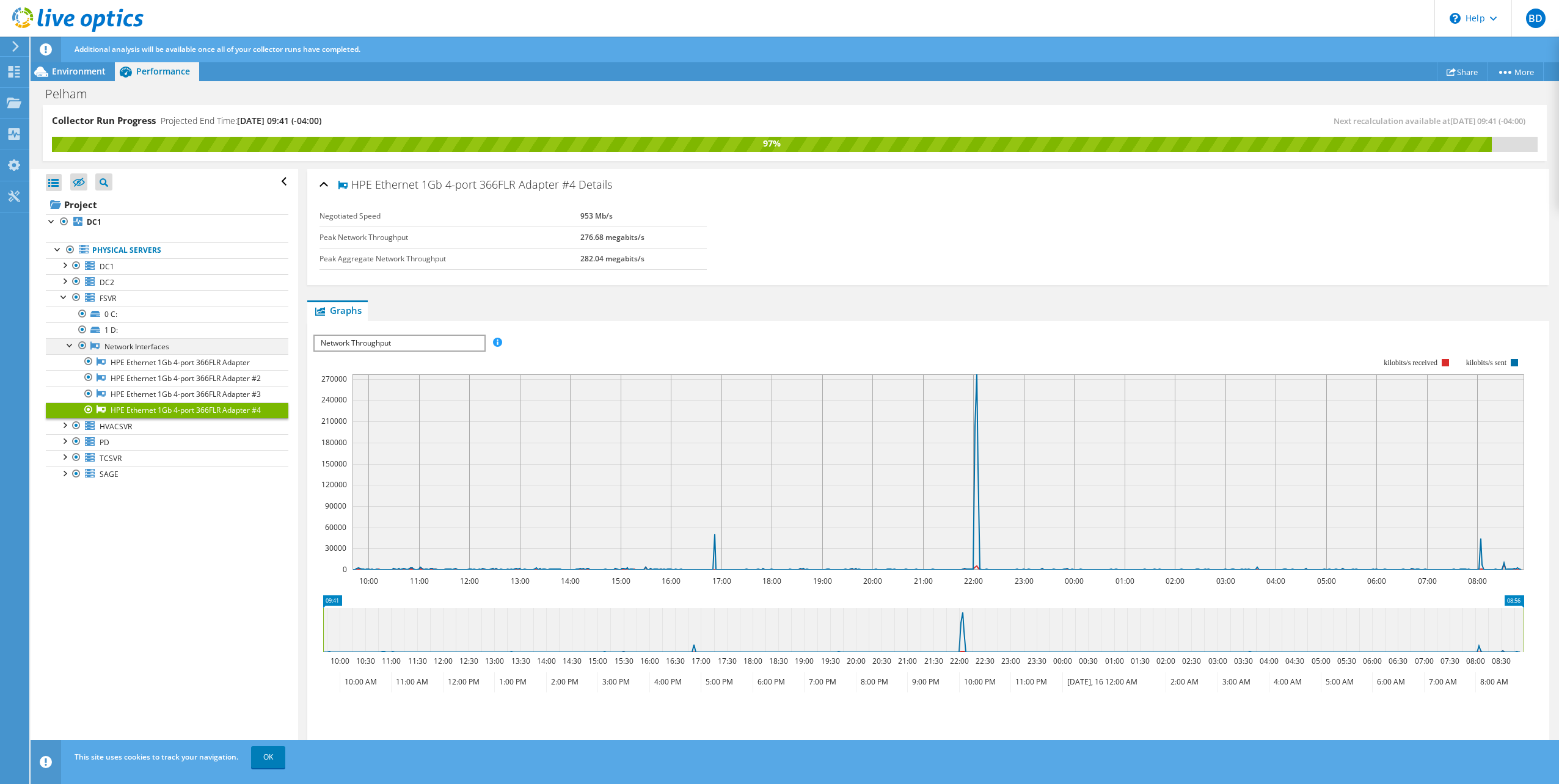
click at [70, 344] on div at bounding box center [70, 344] width 12 height 12
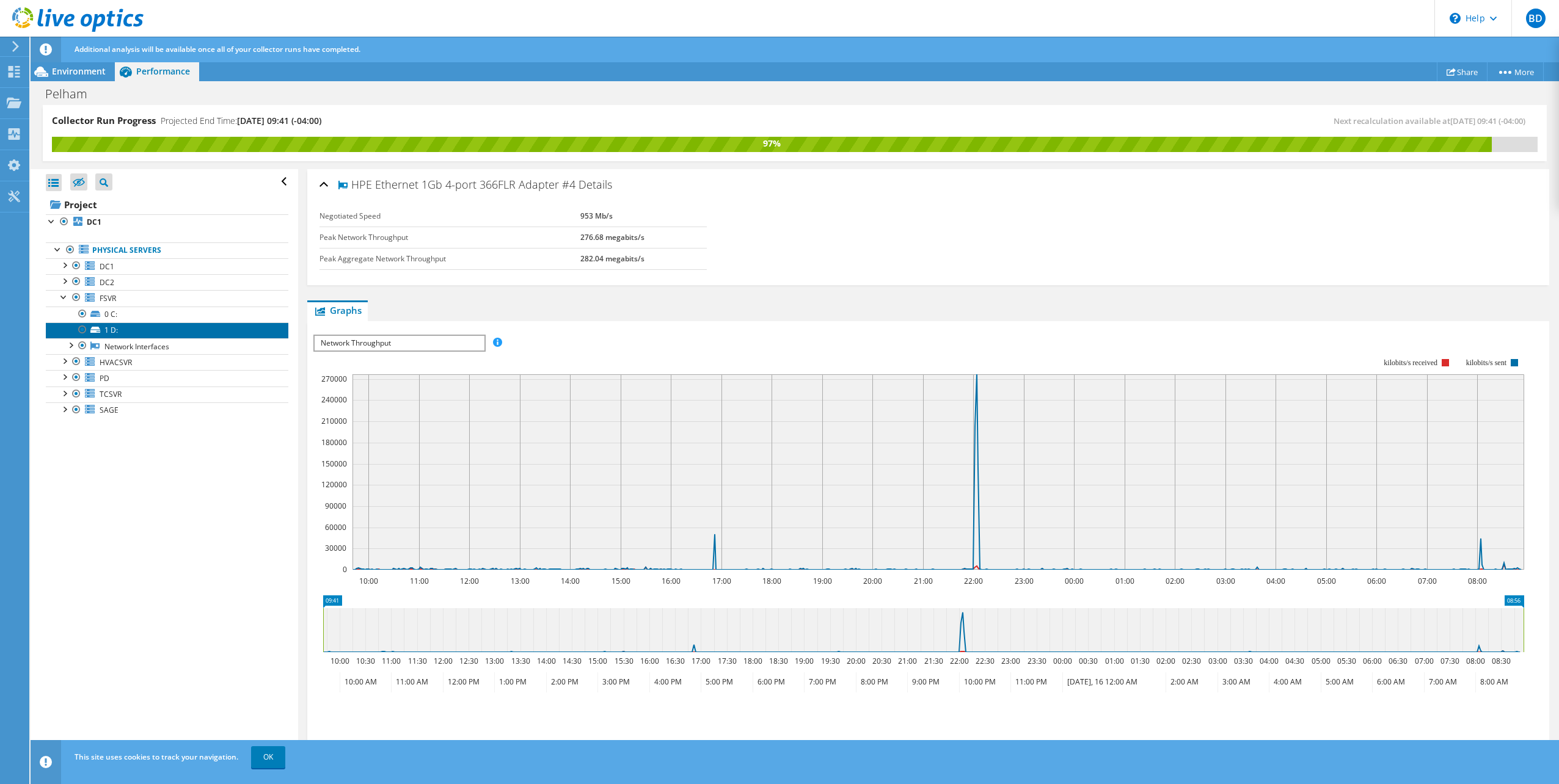
click at [116, 328] on link "1 D:" at bounding box center [167, 330] width 242 height 16
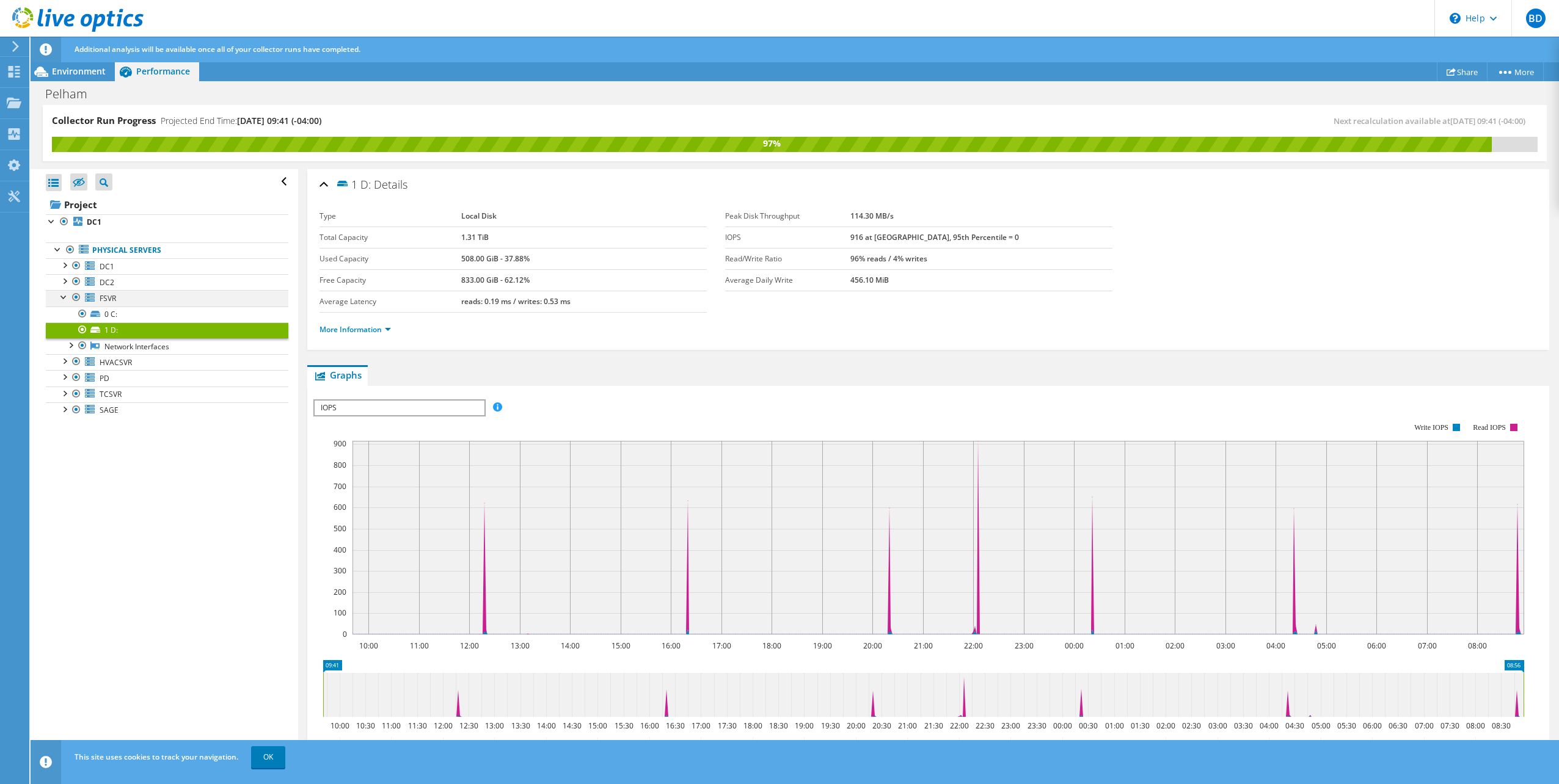
click at [64, 297] on div at bounding box center [64, 296] width 12 height 12
click at [61, 312] on div at bounding box center [64, 312] width 12 height 12
click at [70, 342] on div at bounding box center [70, 344] width 12 height 12
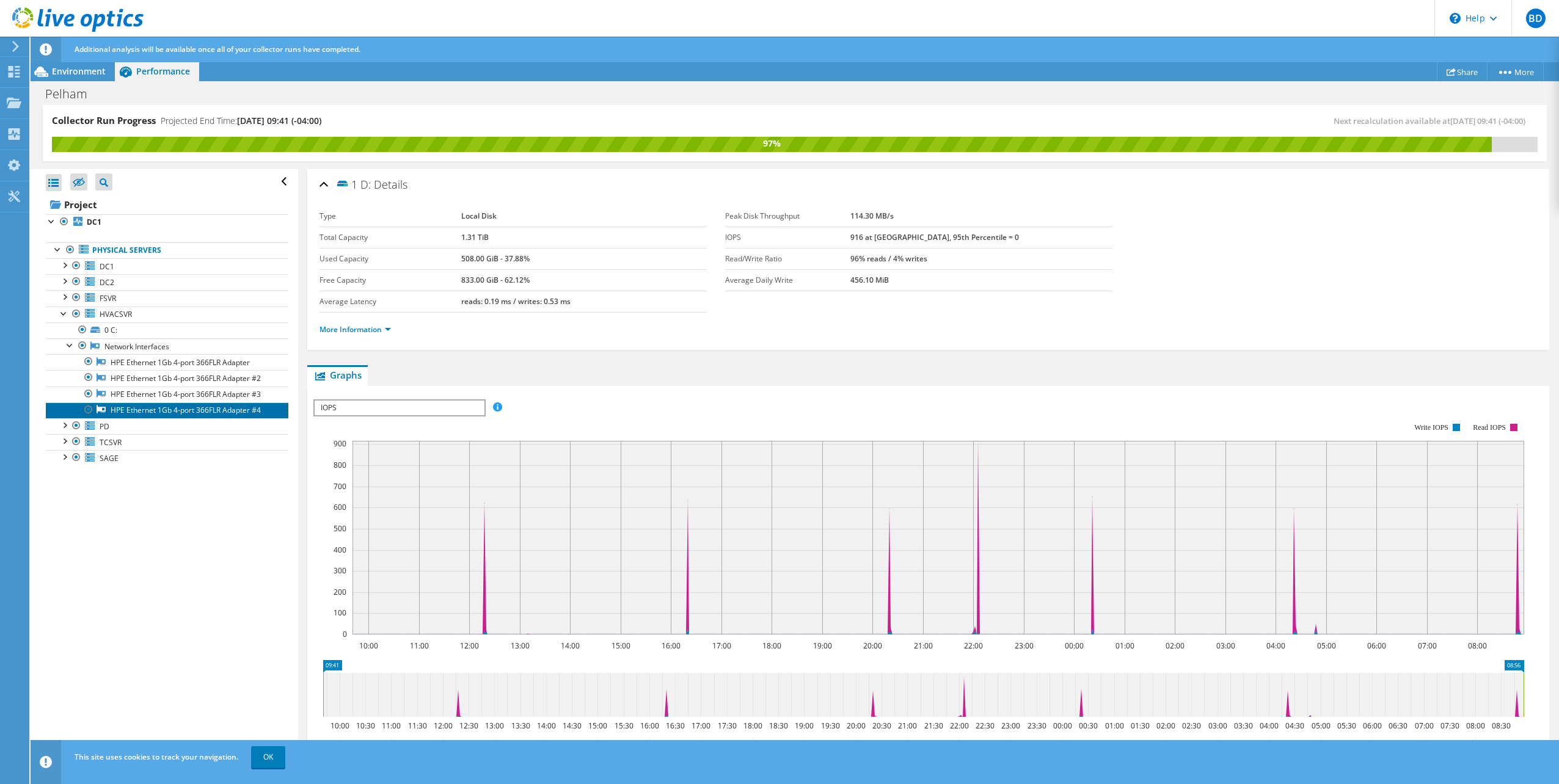
click at [123, 404] on link "HPE Ethernet 1Gb 4-port 366FLR Adapter #4" at bounding box center [167, 410] width 242 height 16
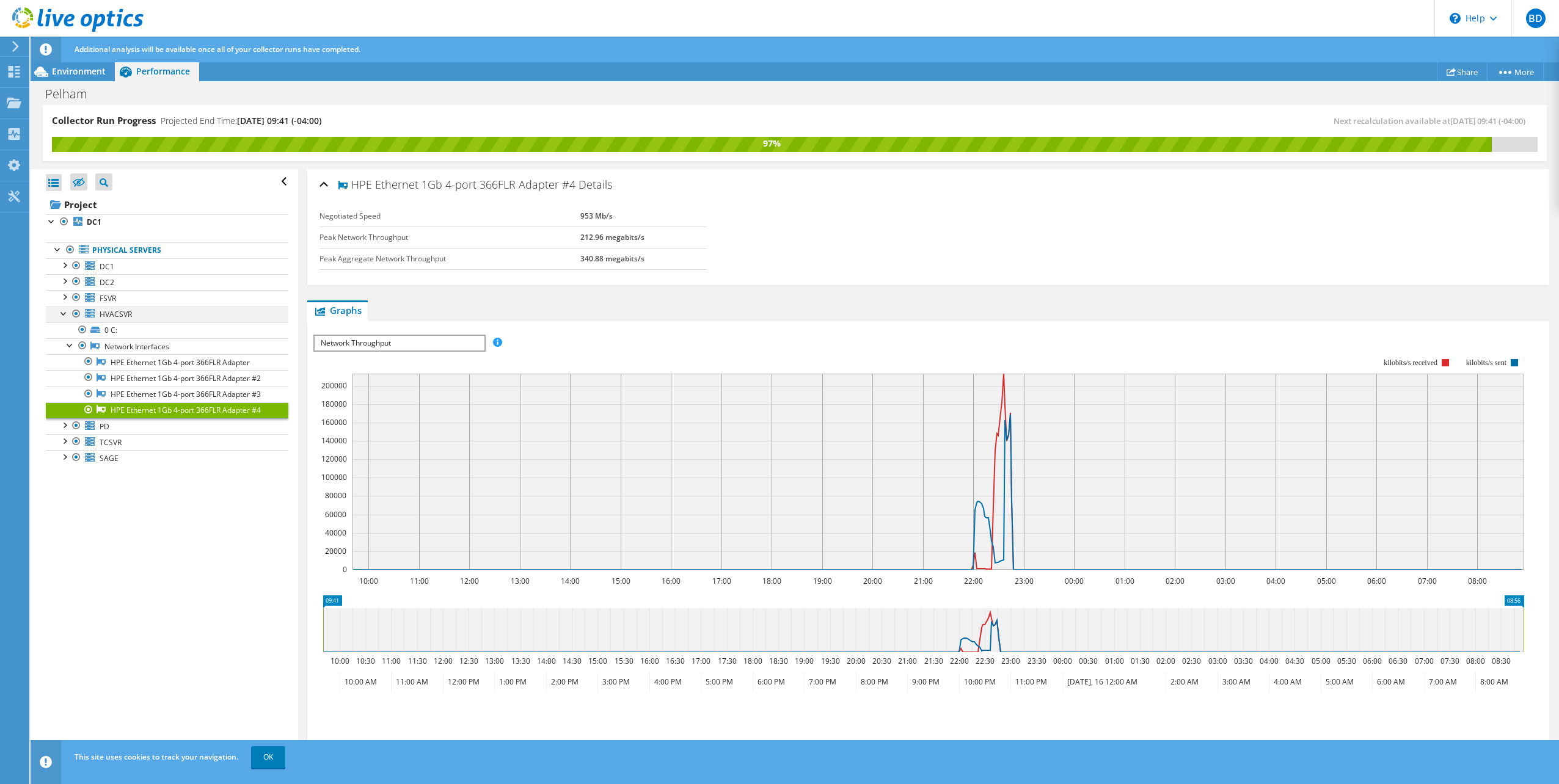
click at [66, 312] on div at bounding box center [64, 312] width 12 height 12
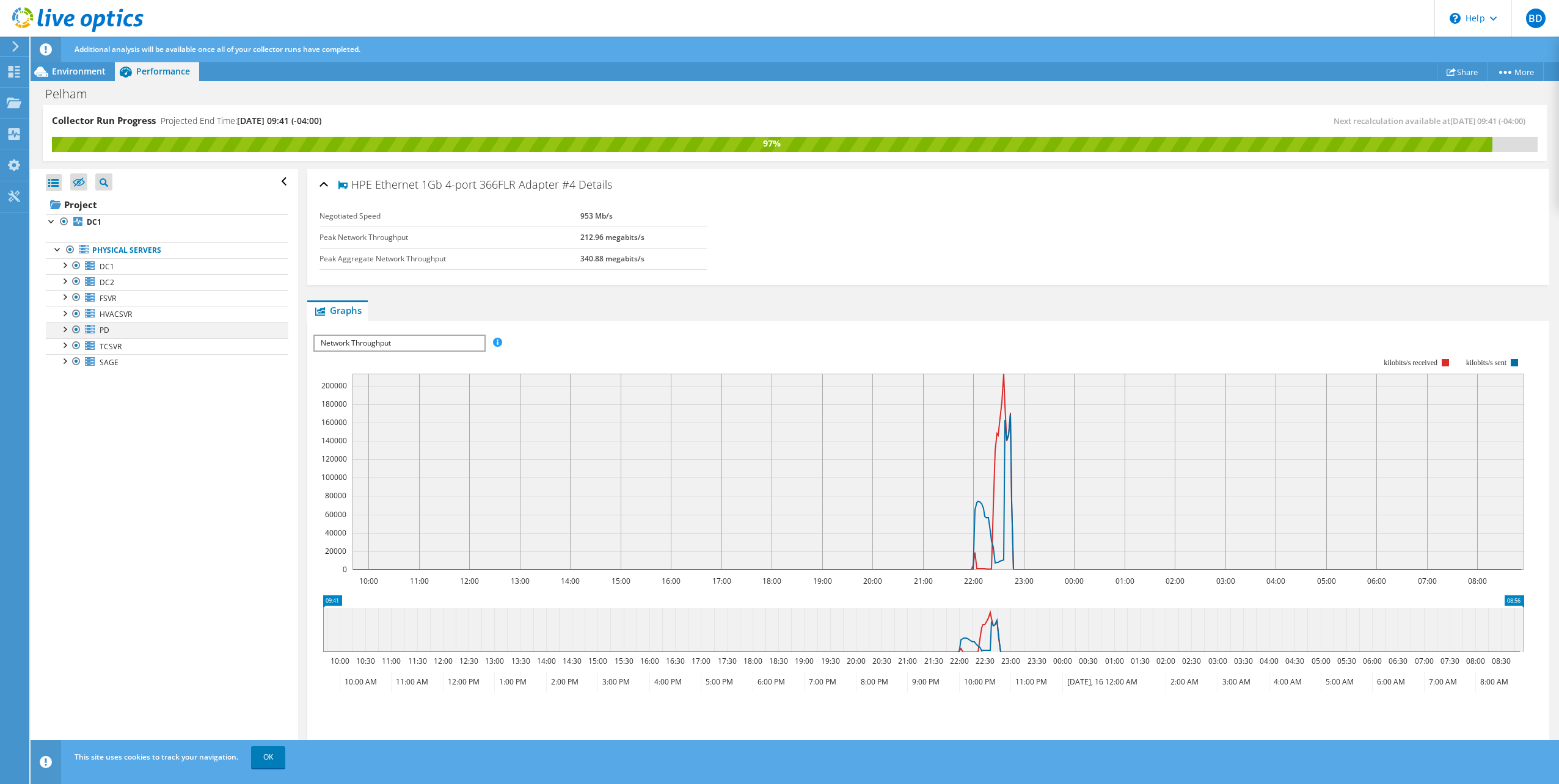
click at [65, 330] on div at bounding box center [64, 328] width 12 height 12
click at [73, 372] on div at bounding box center [70, 375] width 12 height 12
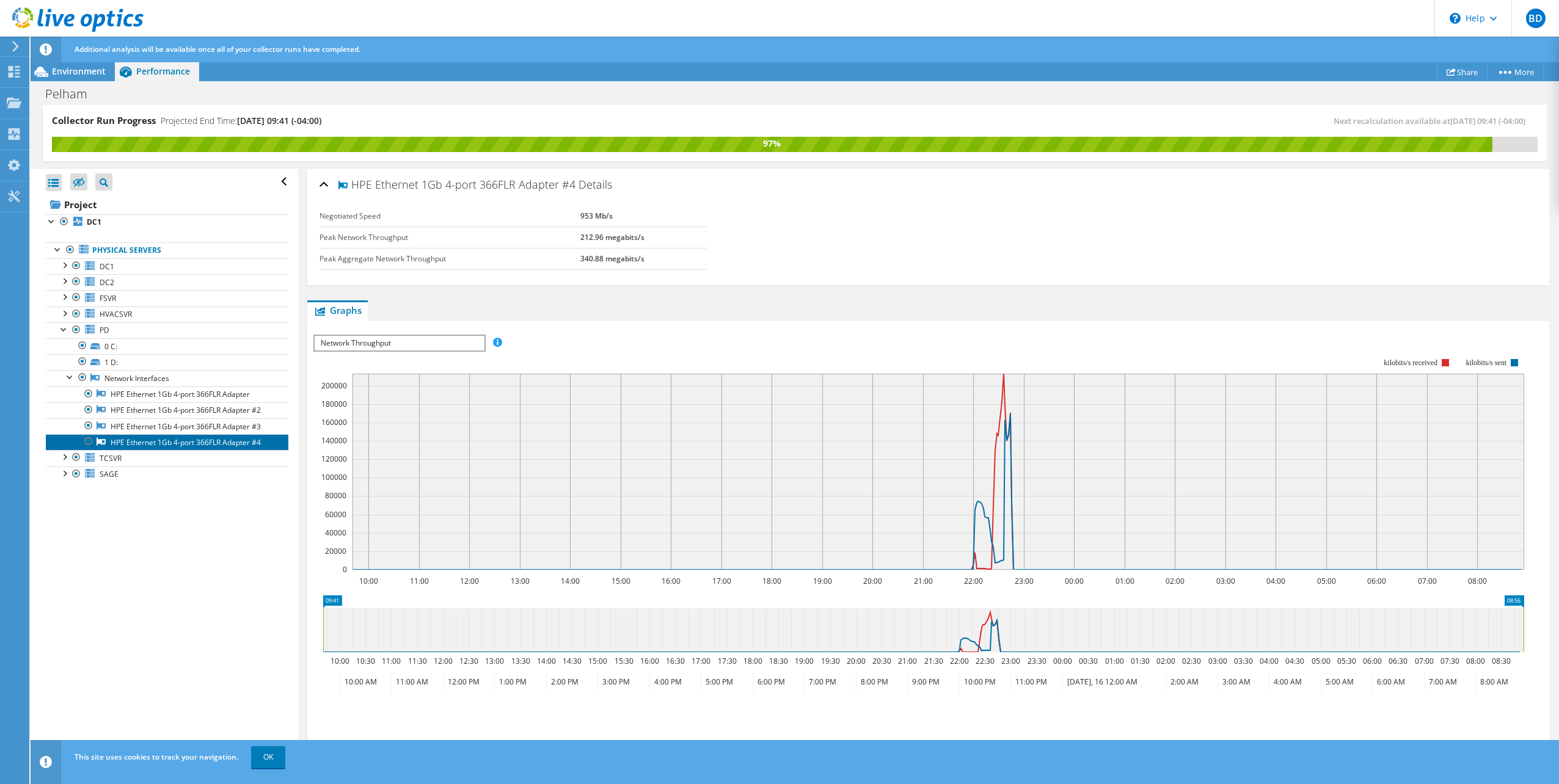
click at [125, 440] on link "HPE Ethernet 1Gb 4-port 366FLR Adapter #4" at bounding box center [167, 442] width 242 height 16
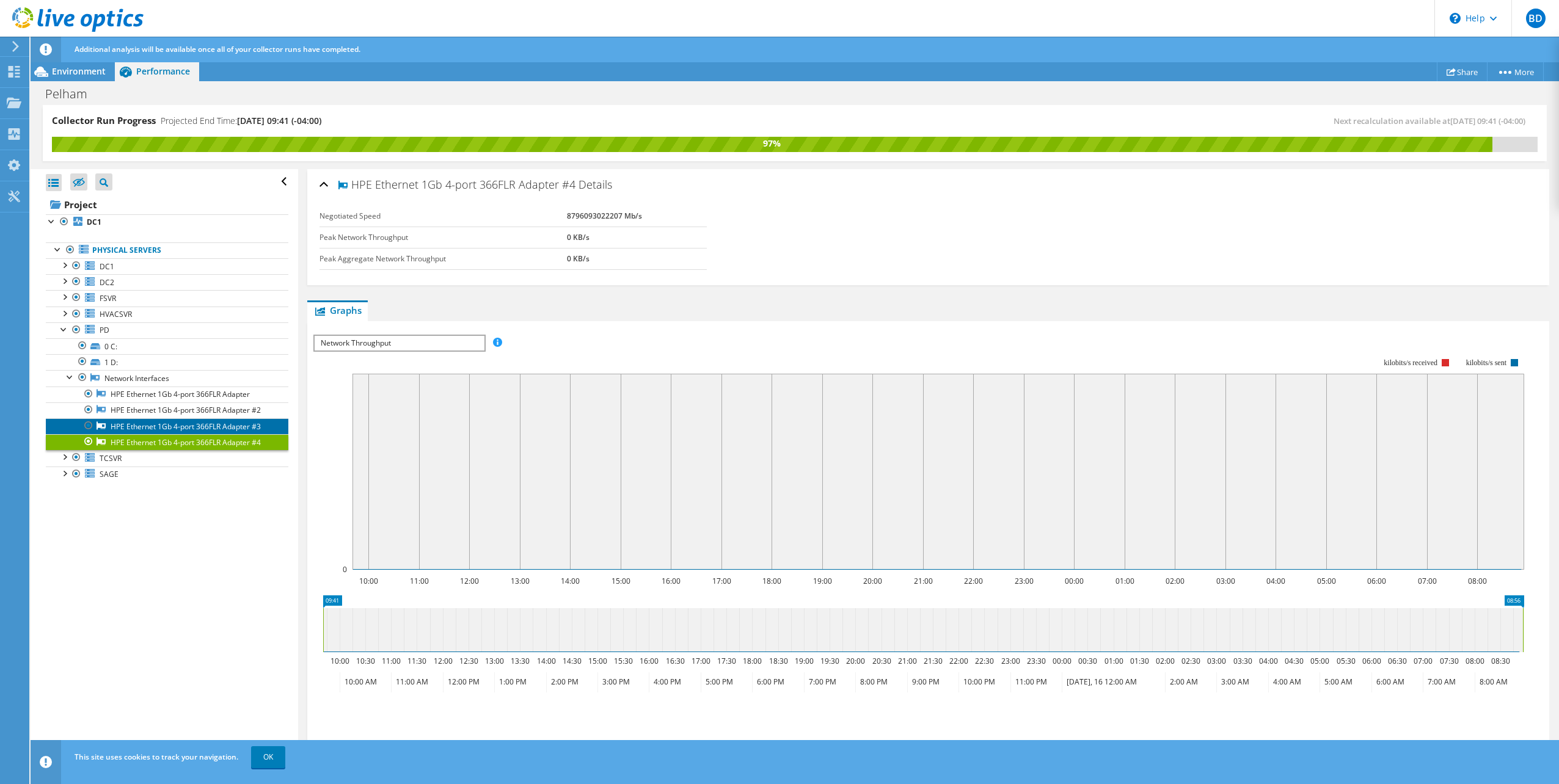
click at [132, 429] on link "HPE Ethernet 1Gb 4-port 366FLR Adapter #3" at bounding box center [167, 426] width 242 height 16
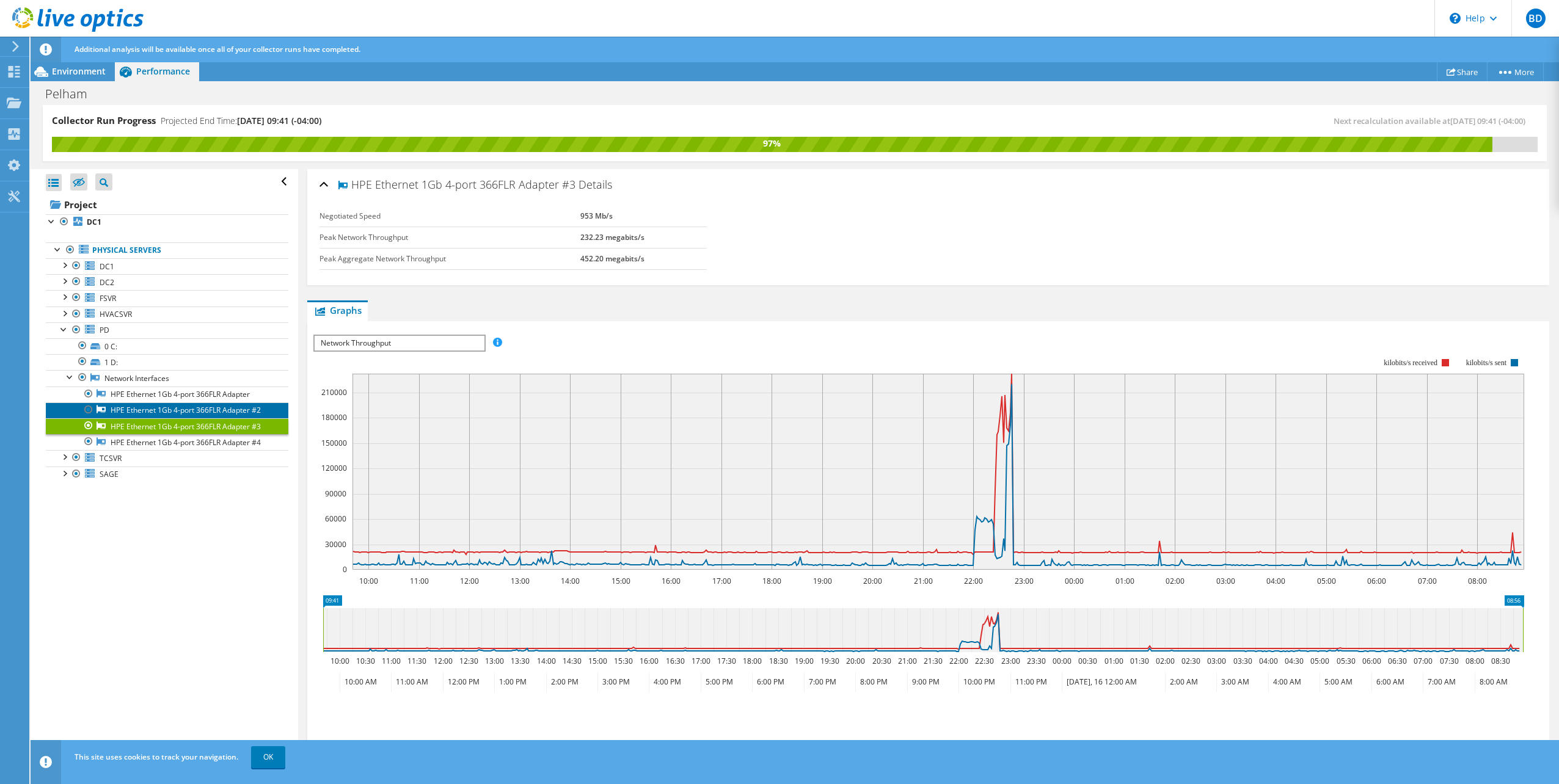
click at [135, 406] on link "HPE Ethernet 1Gb 4-port 366FLR Adapter #2" at bounding box center [167, 410] width 242 height 16
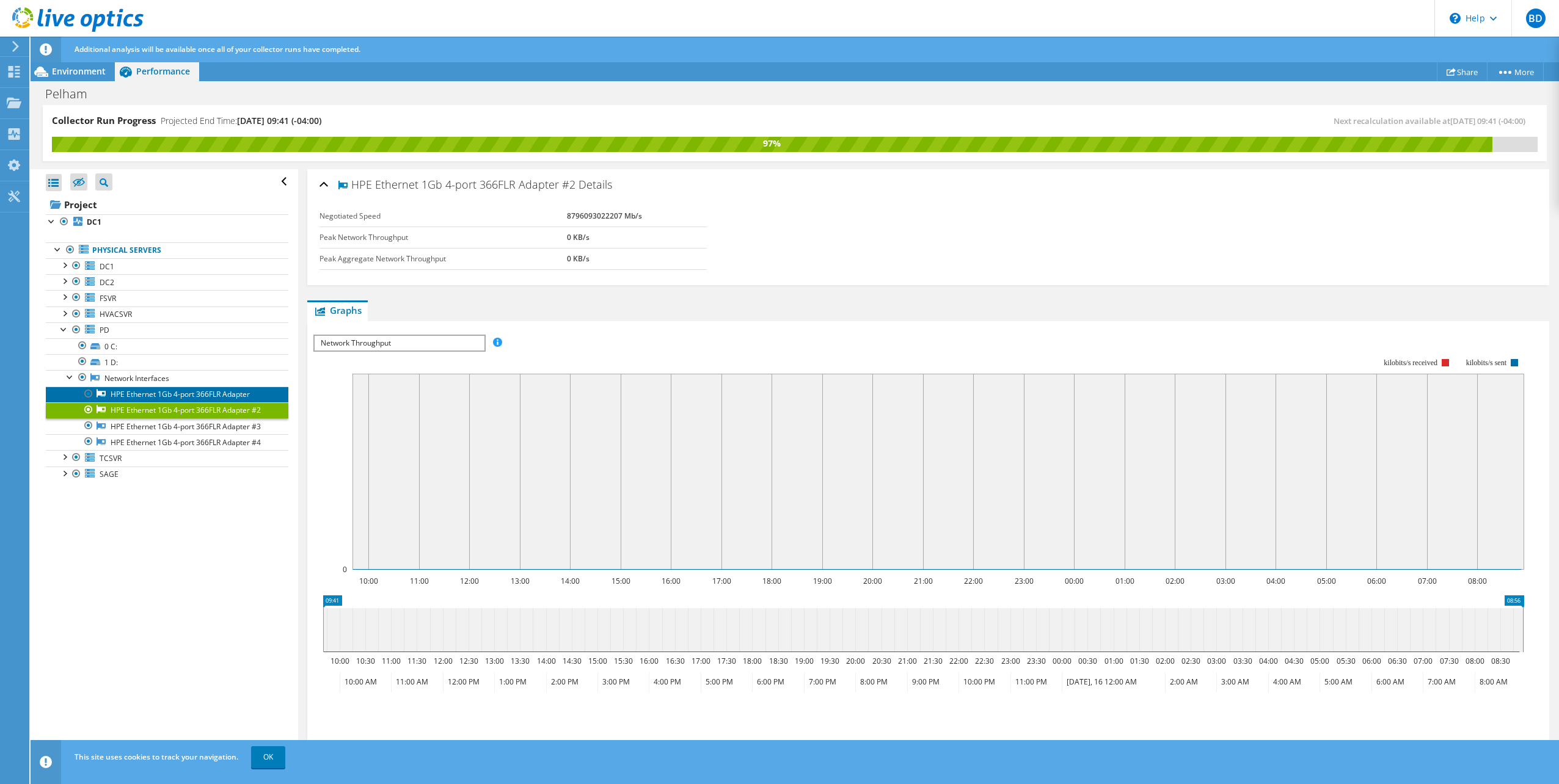
click at [139, 392] on link "HPE Ethernet 1Gb 4-port 366FLR Adapter" at bounding box center [167, 394] width 242 height 16
click at [68, 375] on div at bounding box center [70, 375] width 12 height 12
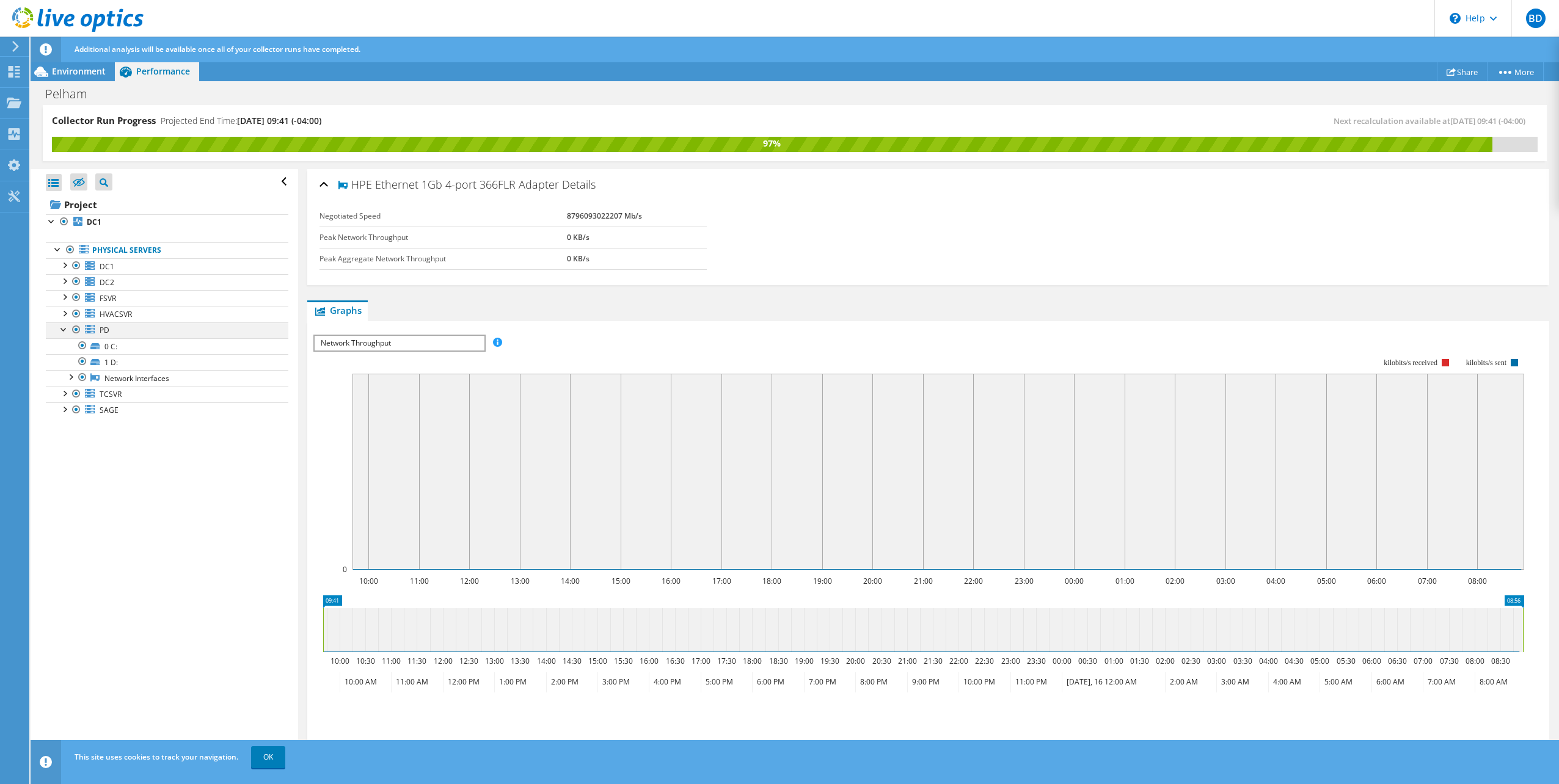
click at [62, 328] on div at bounding box center [64, 328] width 12 height 12
click at [66, 343] on div at bounding box center [64, 344] width 12 height 12
click at [72, 374] on div at bounding box center [70, 375] width 12 height 12
click at [128, 440] on link "HPE Ethernet 1Gb 4-port 366FLR Adapter #4" at bounding box center [167, 442] width 242 height 16
click at [132, 423] on link "HPE Ethernet 1Gb 4-port 366FLR Adapter #3" at bounding box center [167, 426] width 242 height 16
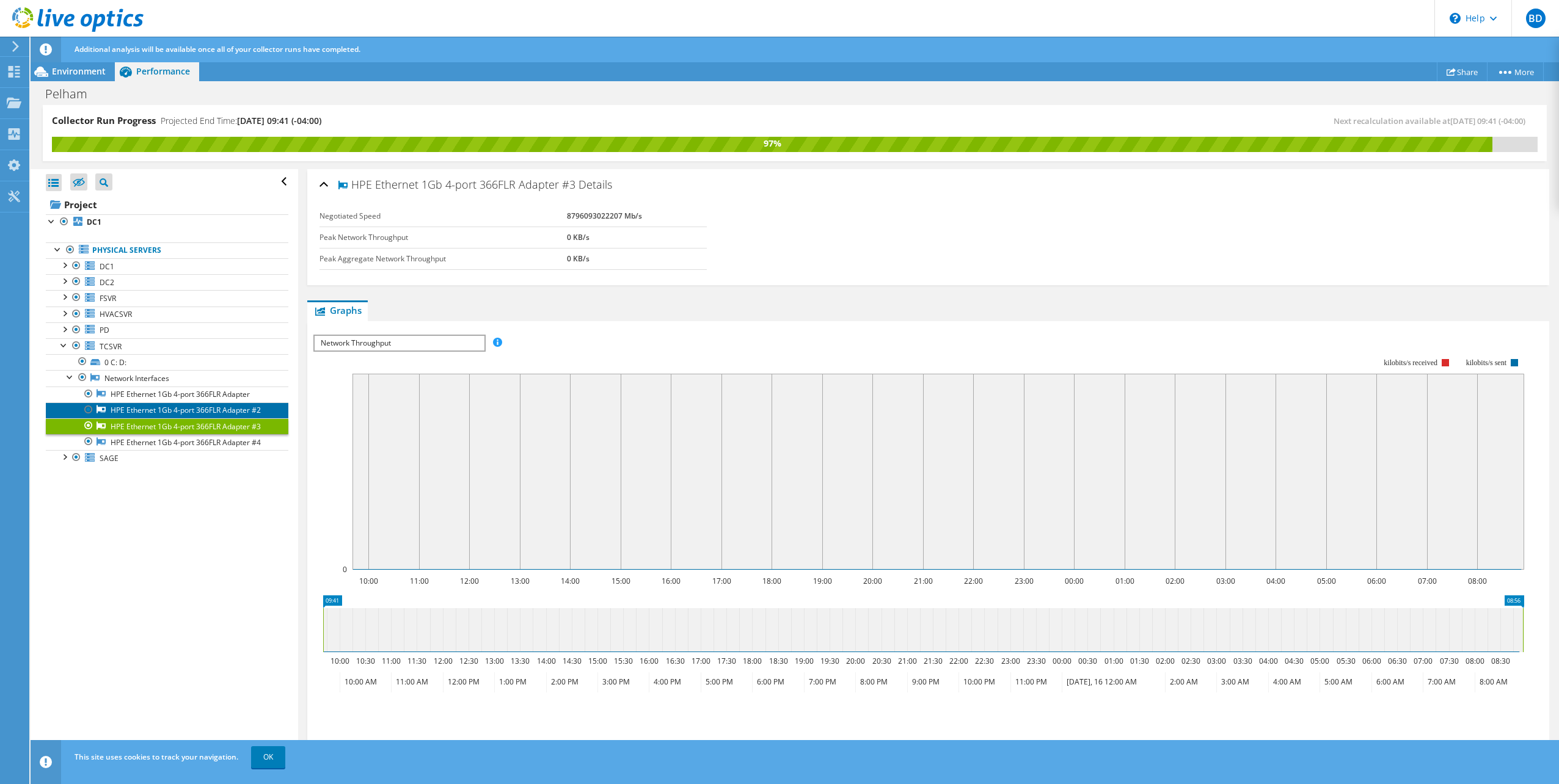
click at [134, 404] on link "HPE Ethernet 1Gb 4-port 366FLR Adapter #2" at bounding box center [167, 410] width 242 height 16
click at [136, 380] on link "Network Interfaces" at bounding box center [167, 377] width 242 height 16
click at [136, 387] on link "HPE Ethernet 1Gb 4-port 366FLR Adapter" at bounding box center [167, 394] width 242 height 16
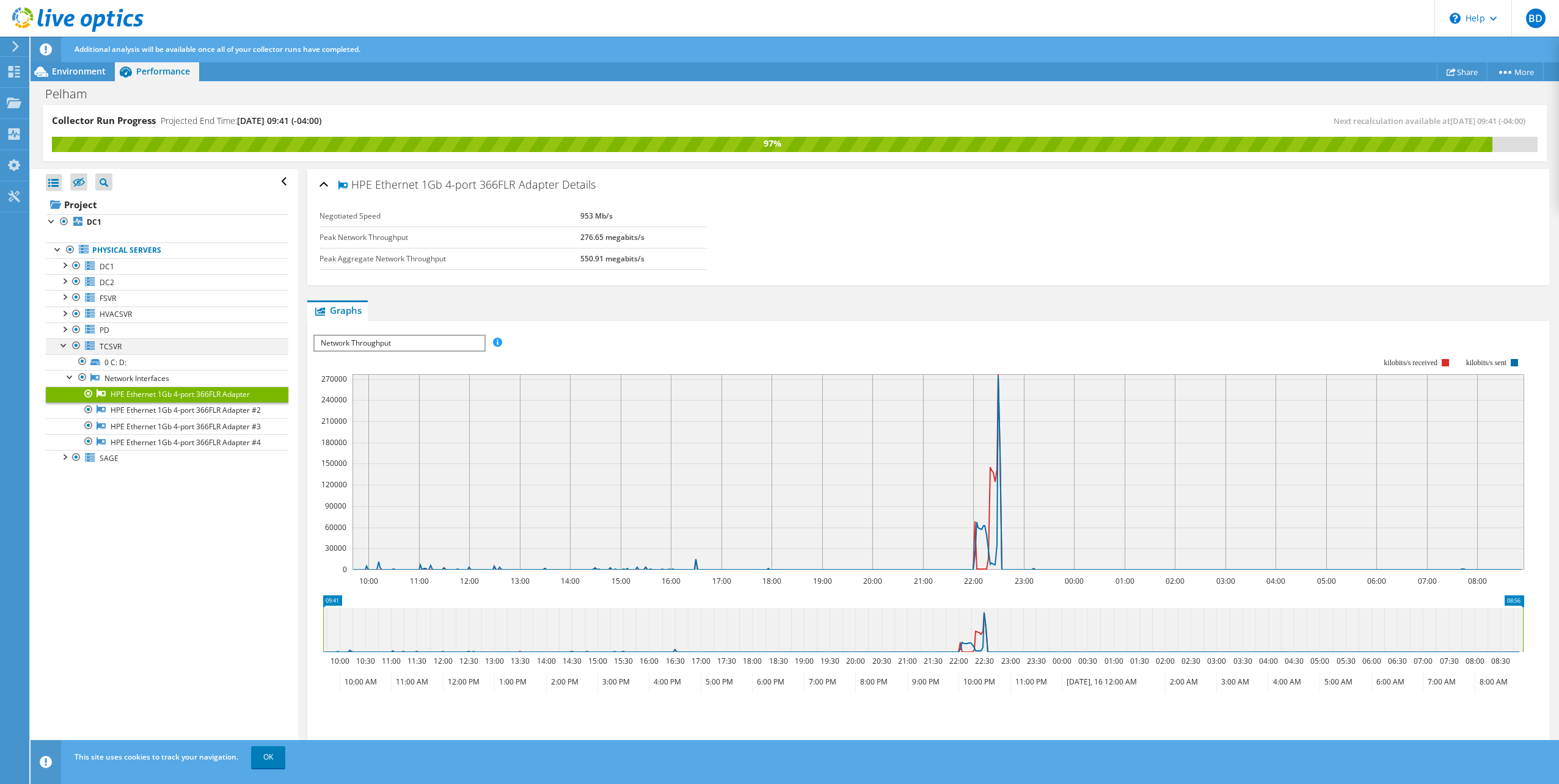
click at [62, 343] on div at bounding box center [64, 344] width 12 height 12
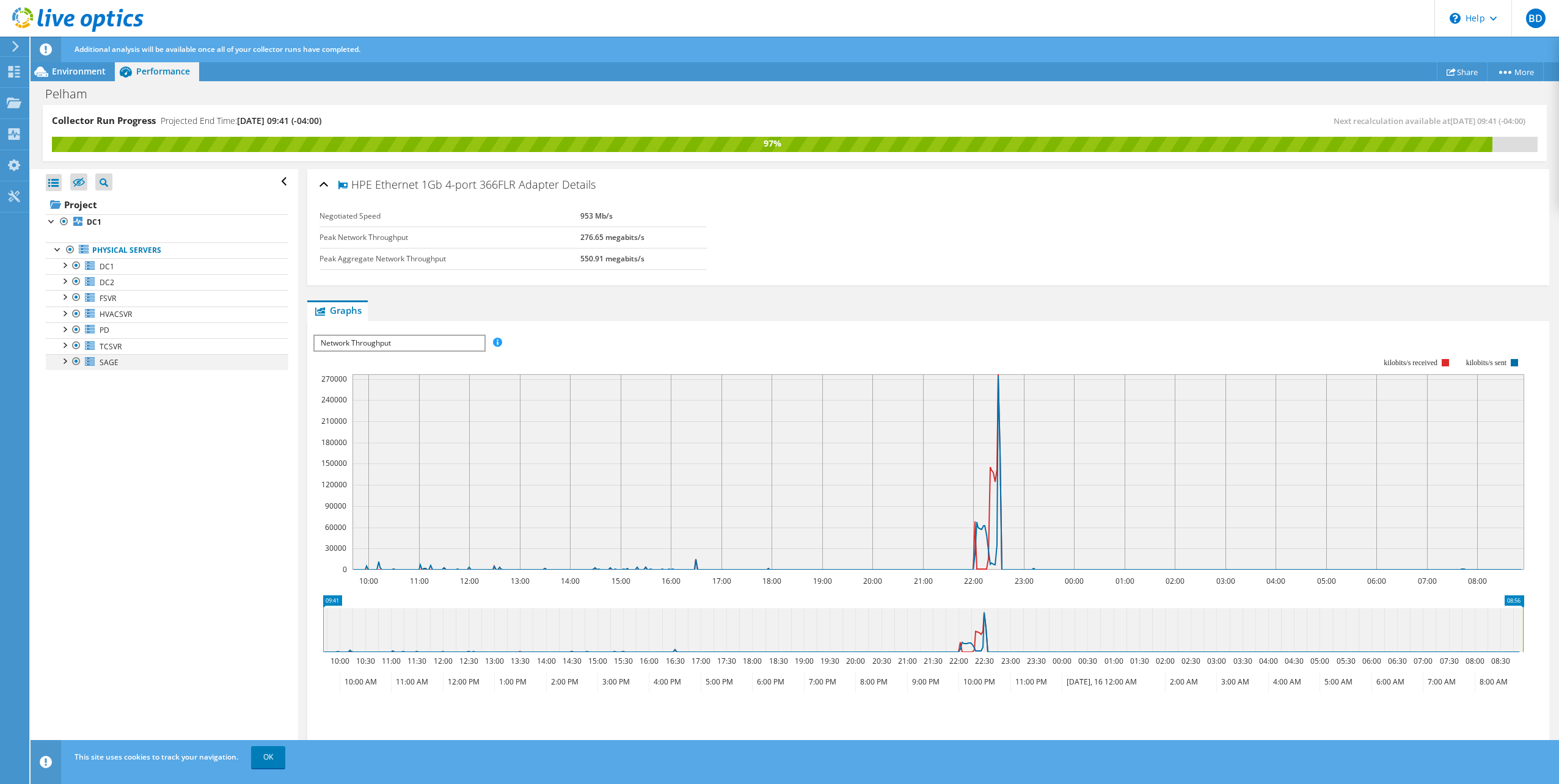
click at [60, 360] on div at bounding box center [64, 360] width 12 height 12
click at [71, 392] on div at bounding box center [70, 392] width 12 height 12
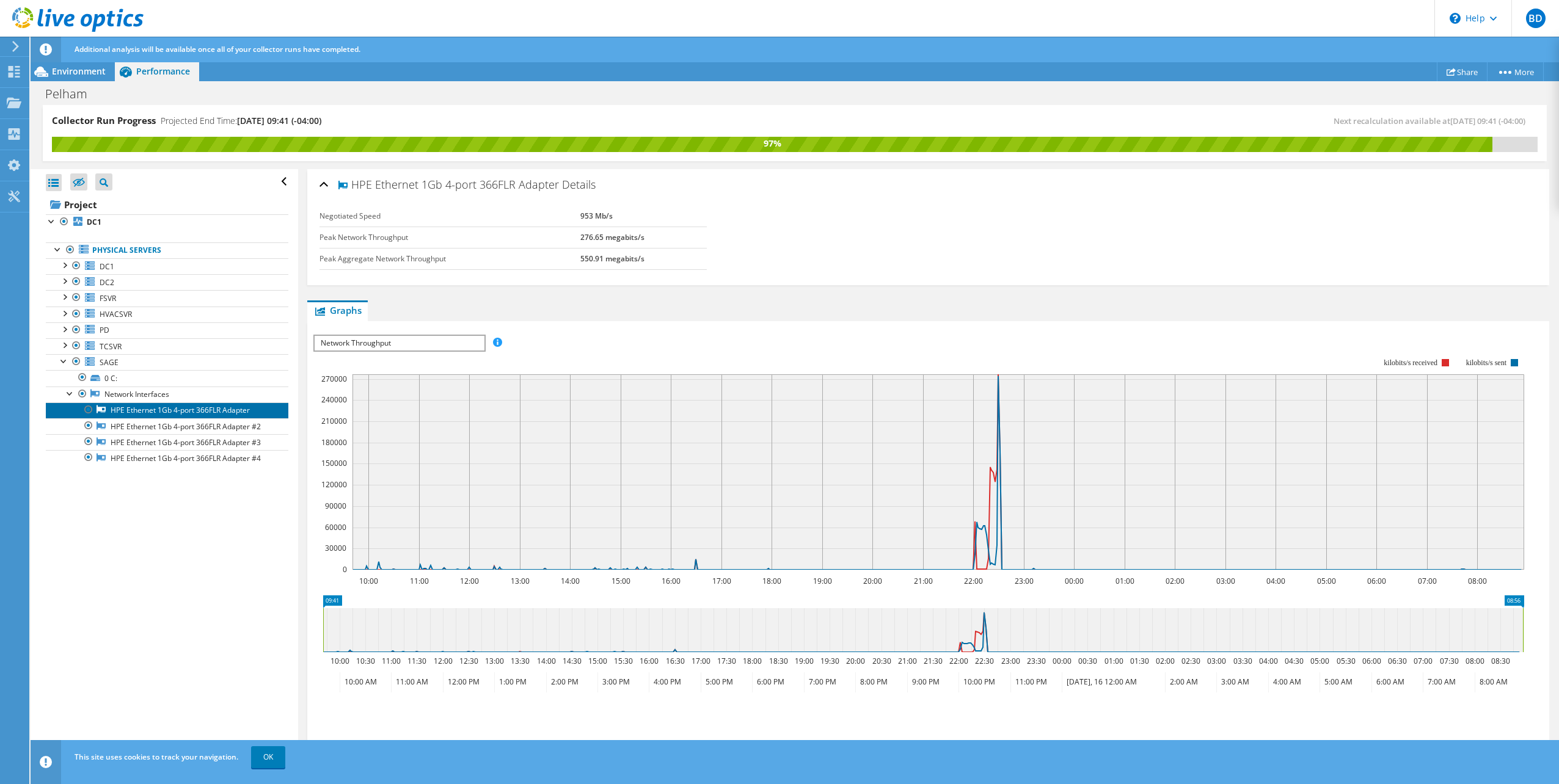
click at [111, 406] on link "HPE Ethernet 1Gb 4-port 366FLR Adapter" at bounding box center [167, 410] width 242 height 16
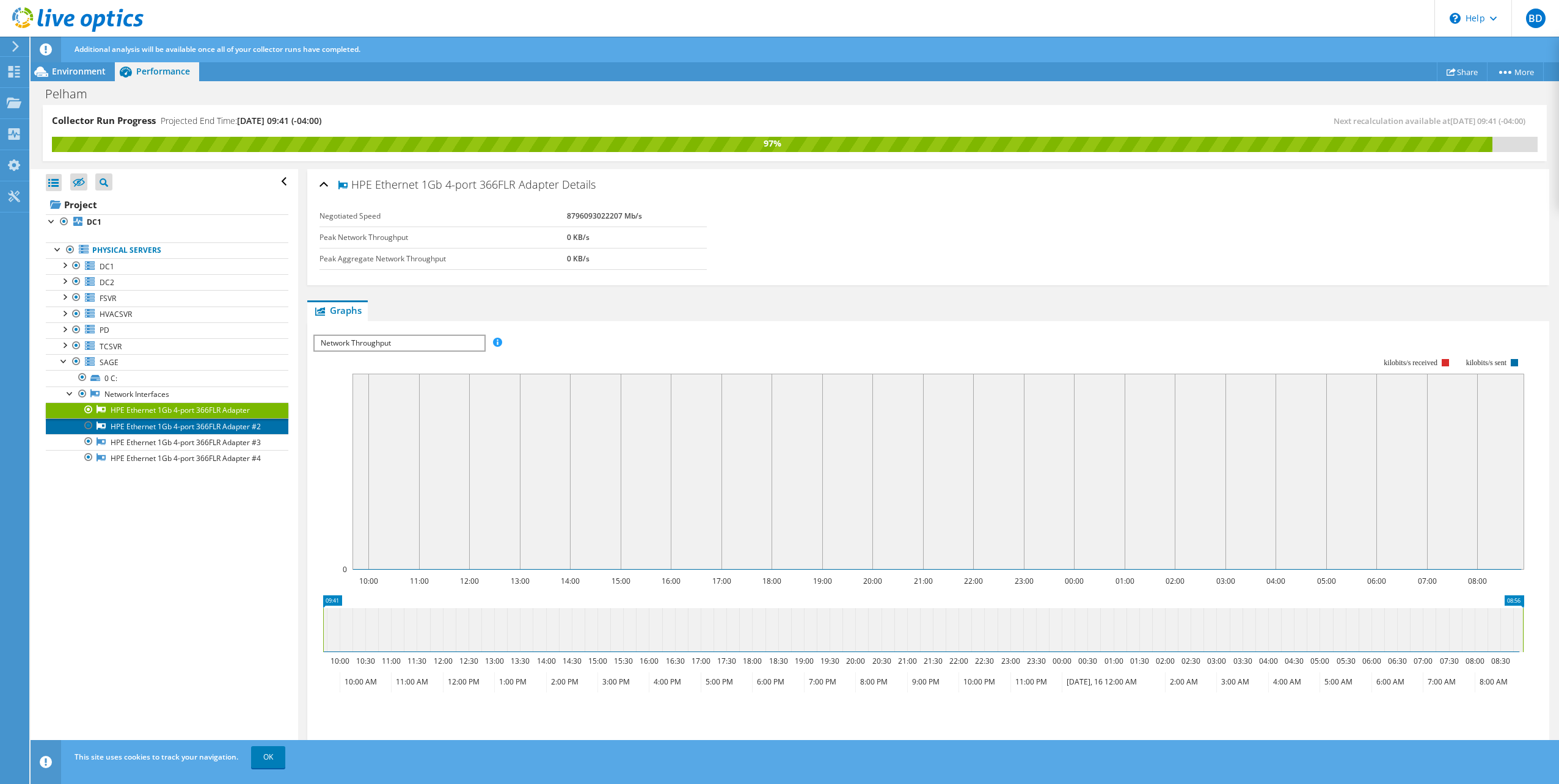
click at [122, 421] on link "HPE Ethernet 1Gb 4-port 366FLR Adapter #2" at bounding box center [167, 426] width 242 height 16
click at [113, 440] on link "HPE Ethernet 1Gb 4-port 366FLR Adapter #3" at bounding box center [167, 442] width 242 height 16
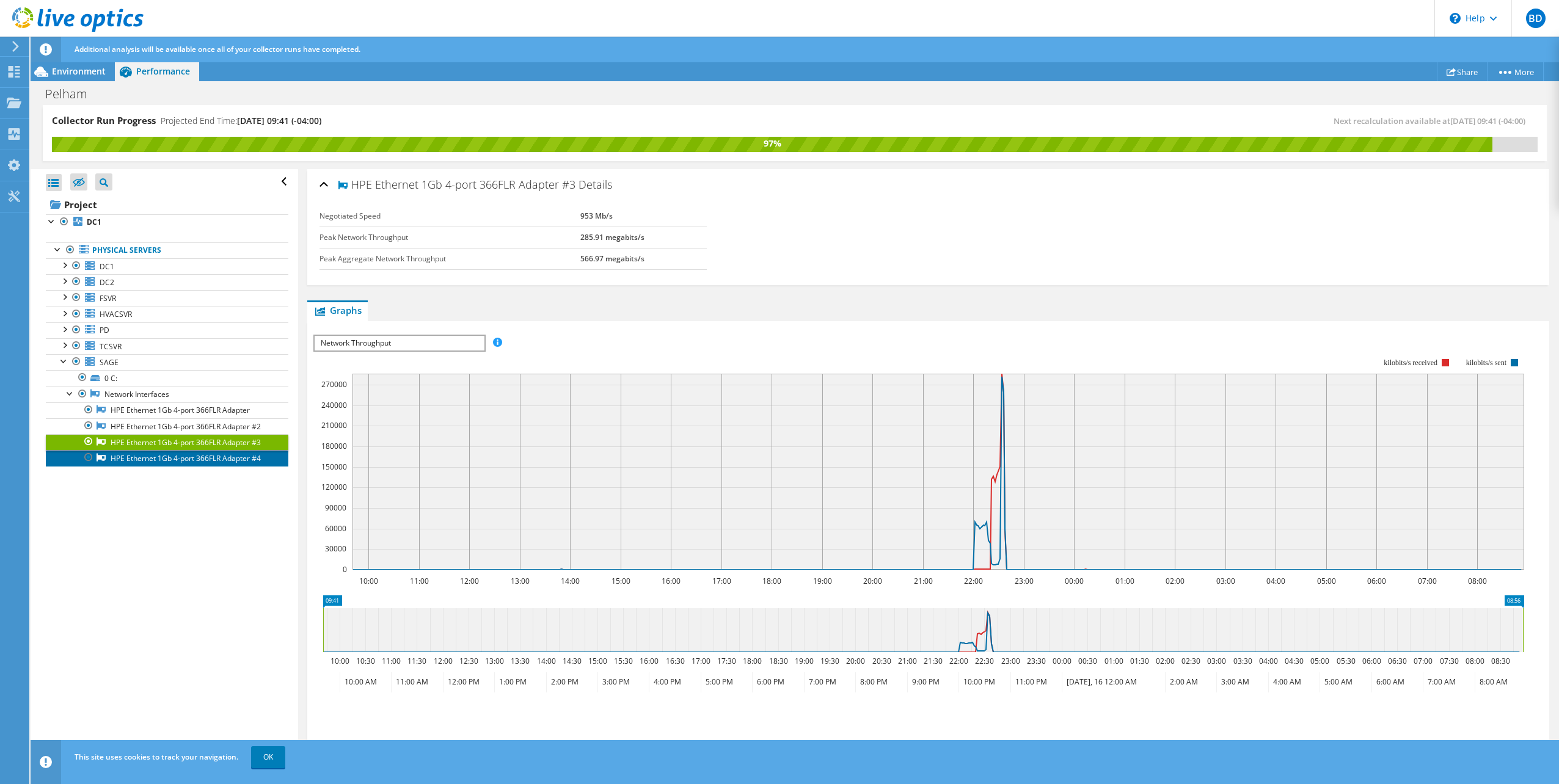
click at [113, 450] on link "HPE Ethernet 1Gb 4-port 366FLR Adapter #4" at bounding box center [167, 457] width 242 height 16
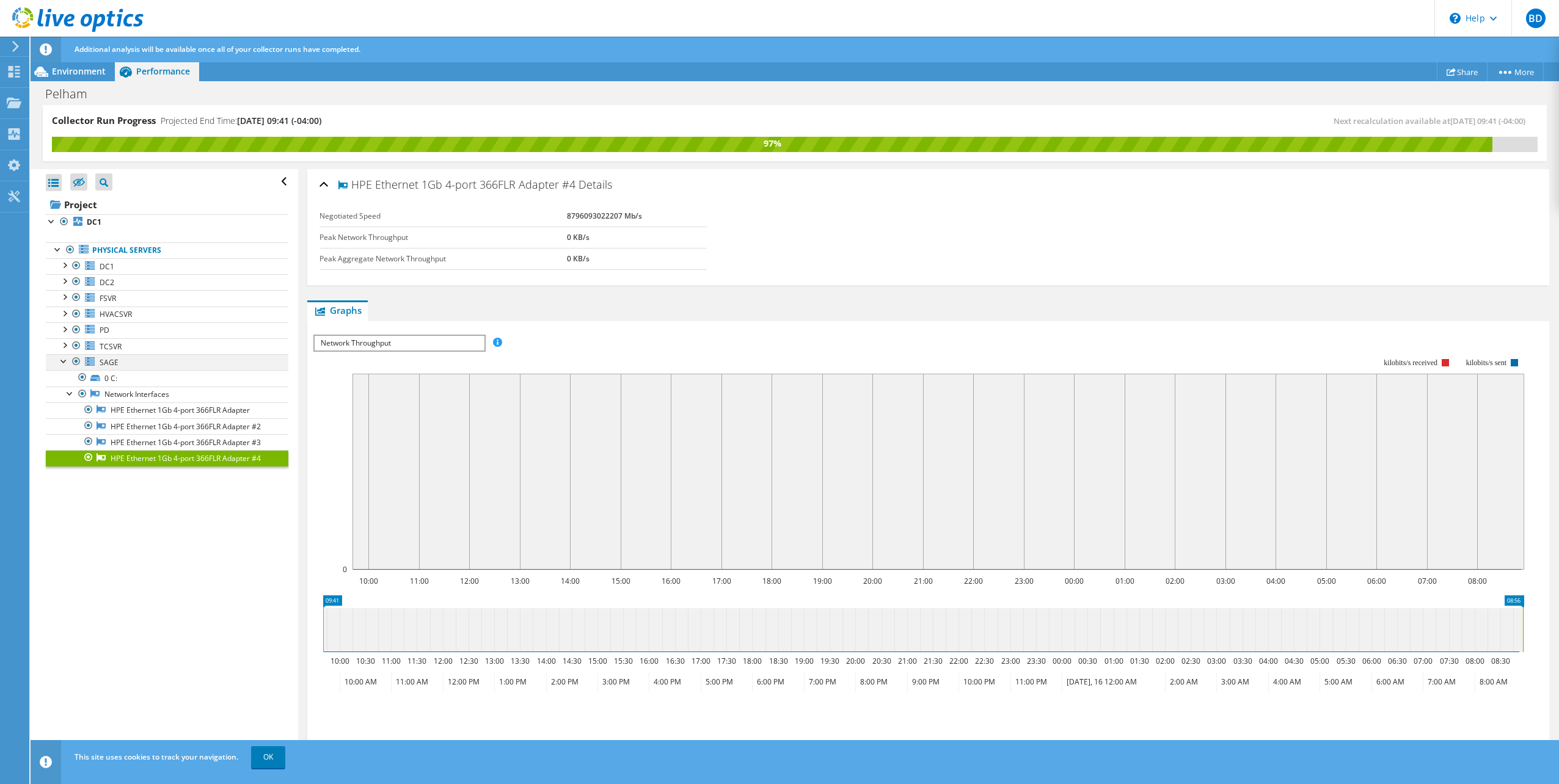
click at [68, 360] on div at bounding box center [64, 360] width 12 height 12
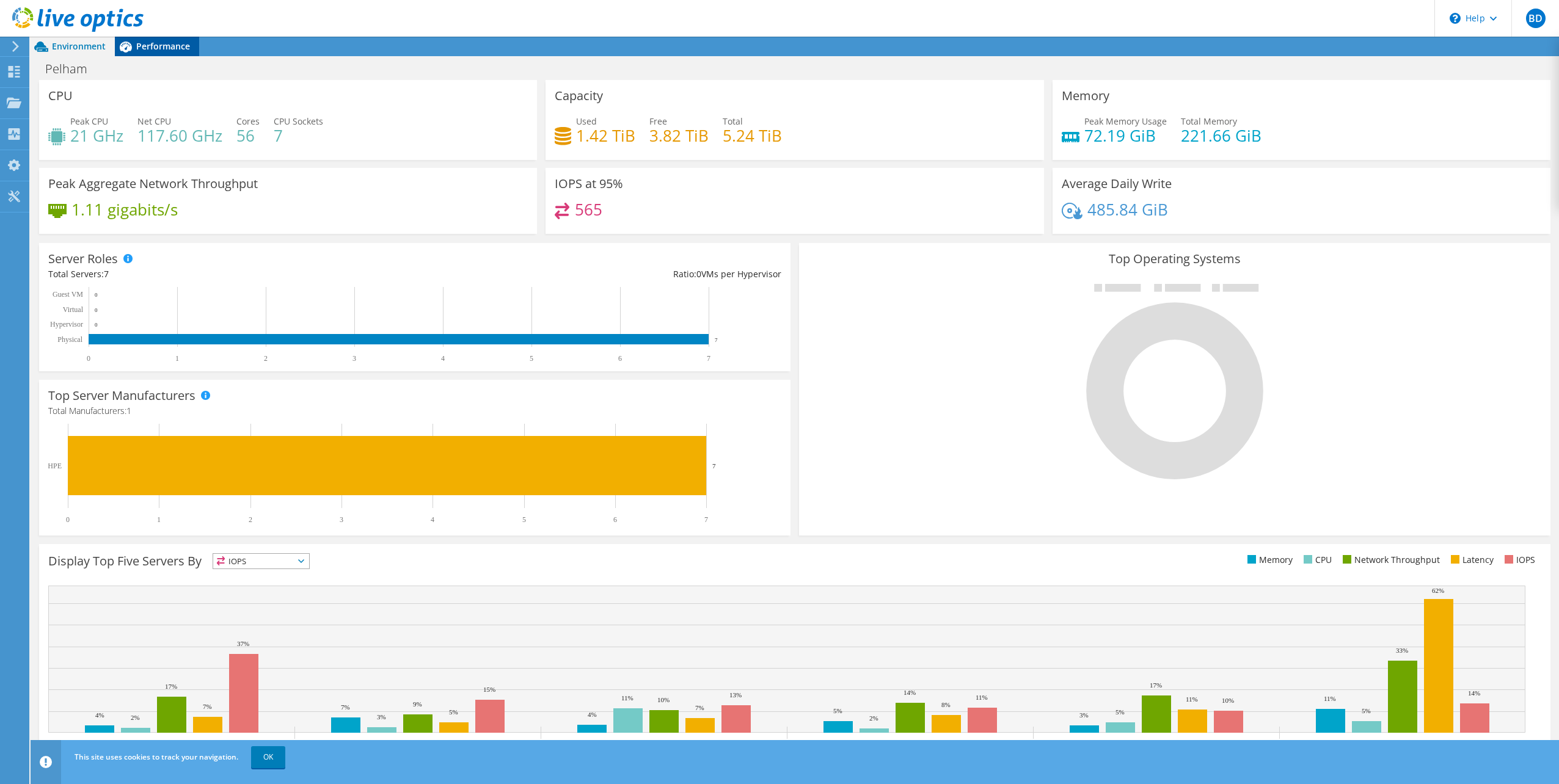
click at [135, 47] on icon at bounding box center [126, 47] width 21 height 21
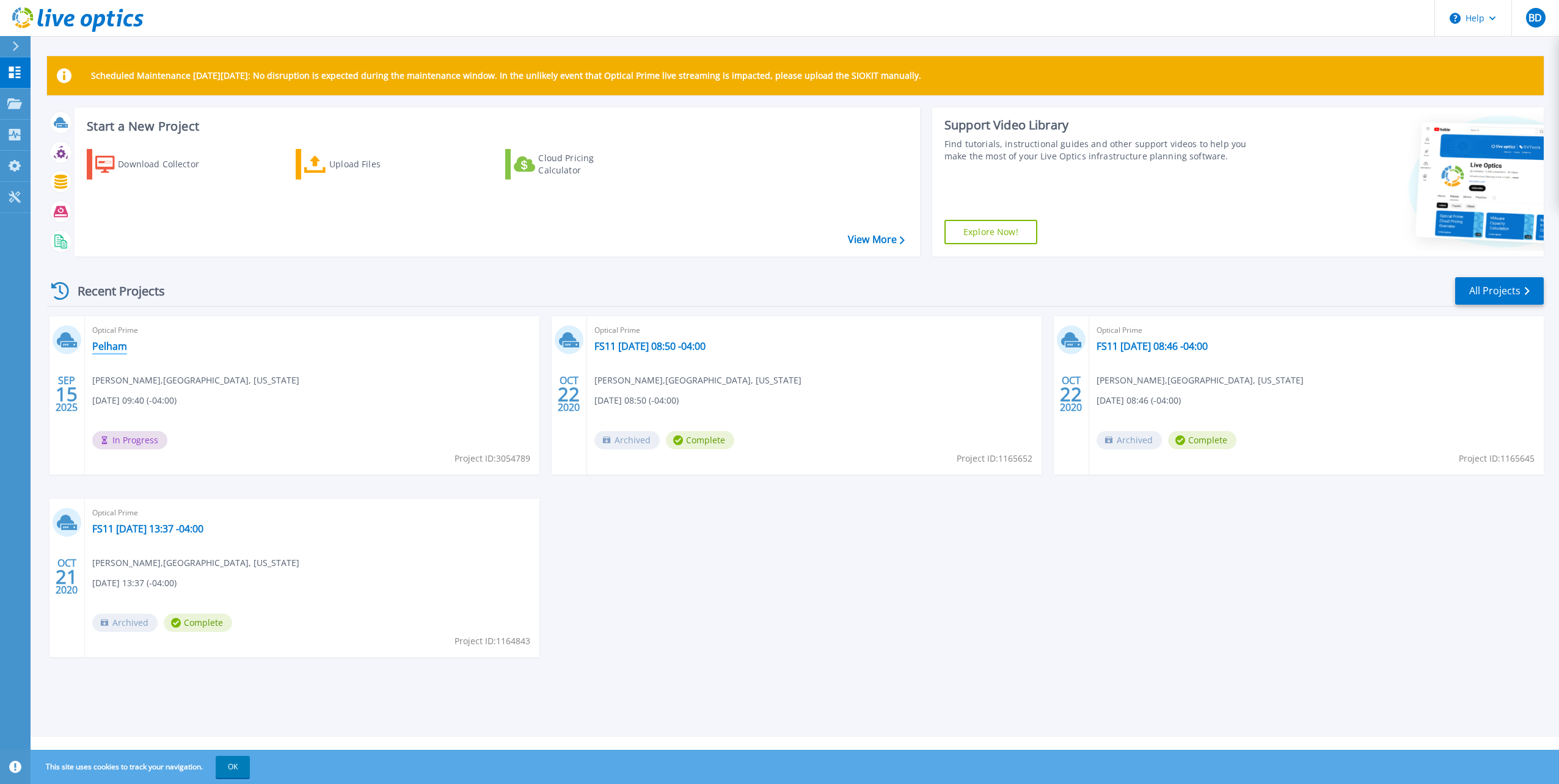
click at [120, 348] on link "Pelham" at bounding box center [110, 346] width 35 height 12
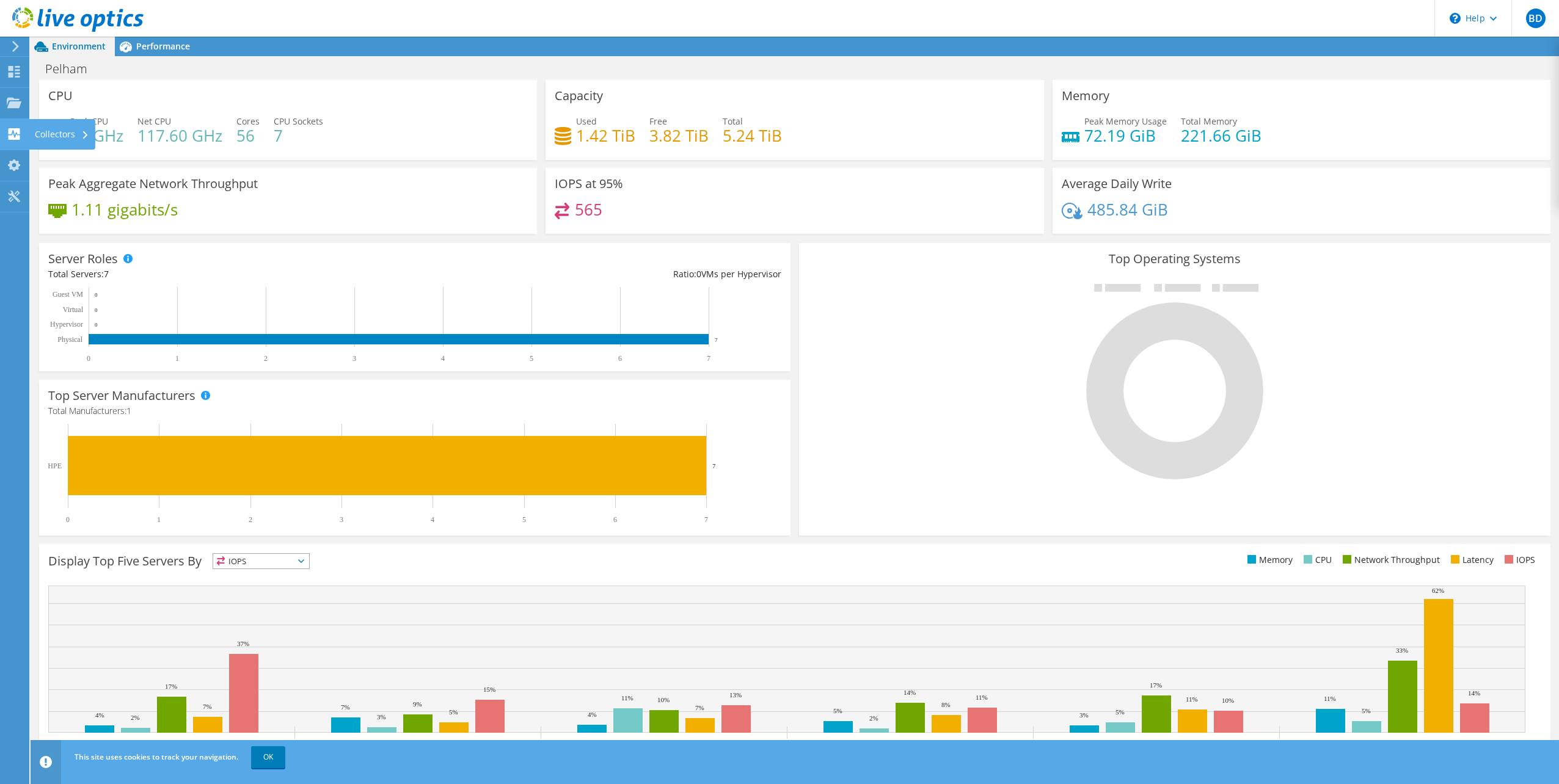
click at [13, 131] on icon at bounding box center [13, 134] width 14 height 11
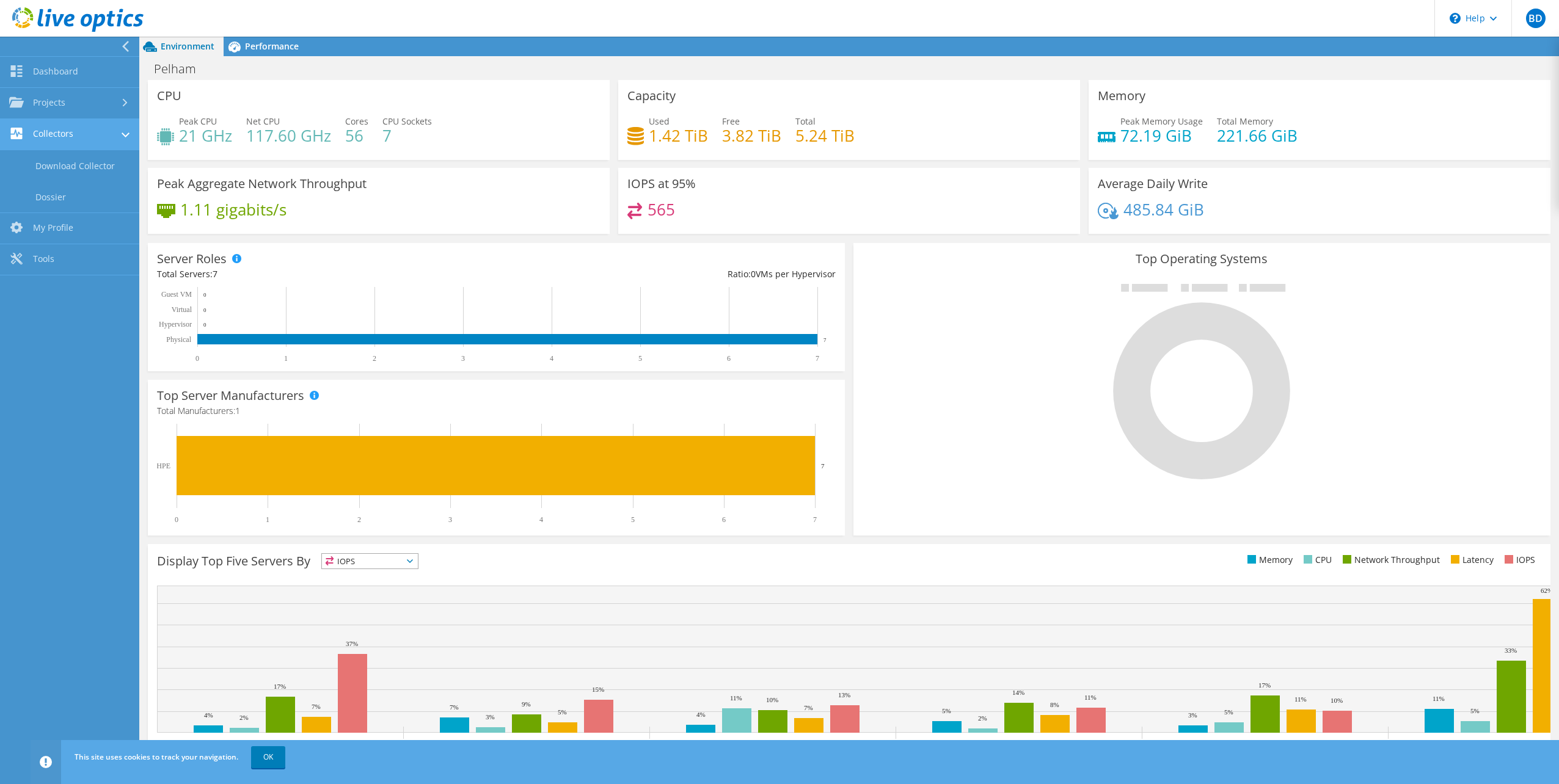
click at [60, 137] on link "Collectors" at bounding box center [70, 134] width 139 height 31
click at [65, 162] on link "My Profile" at bounding box center [70, 166] width 139 height 31
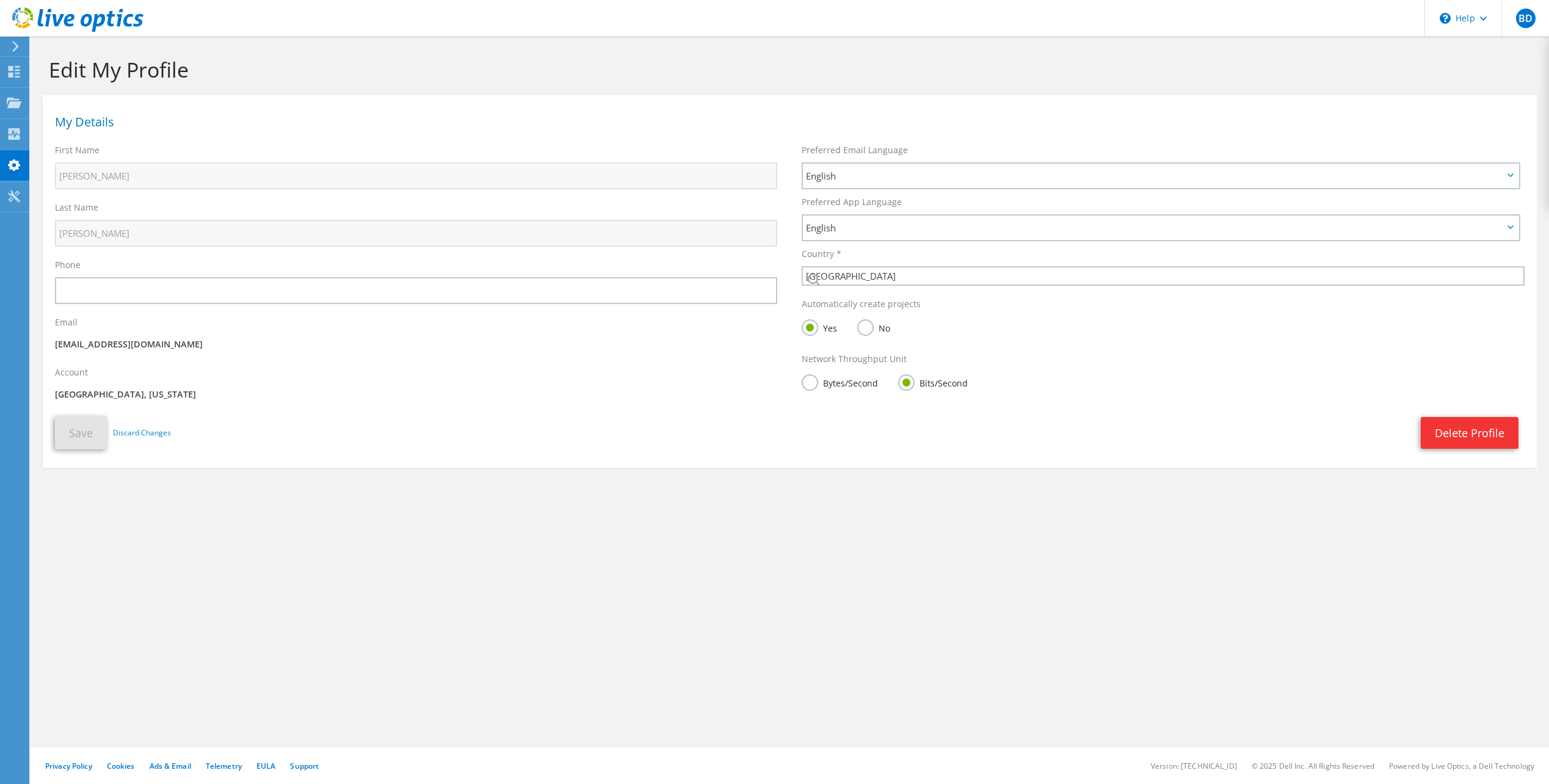
select select "224"
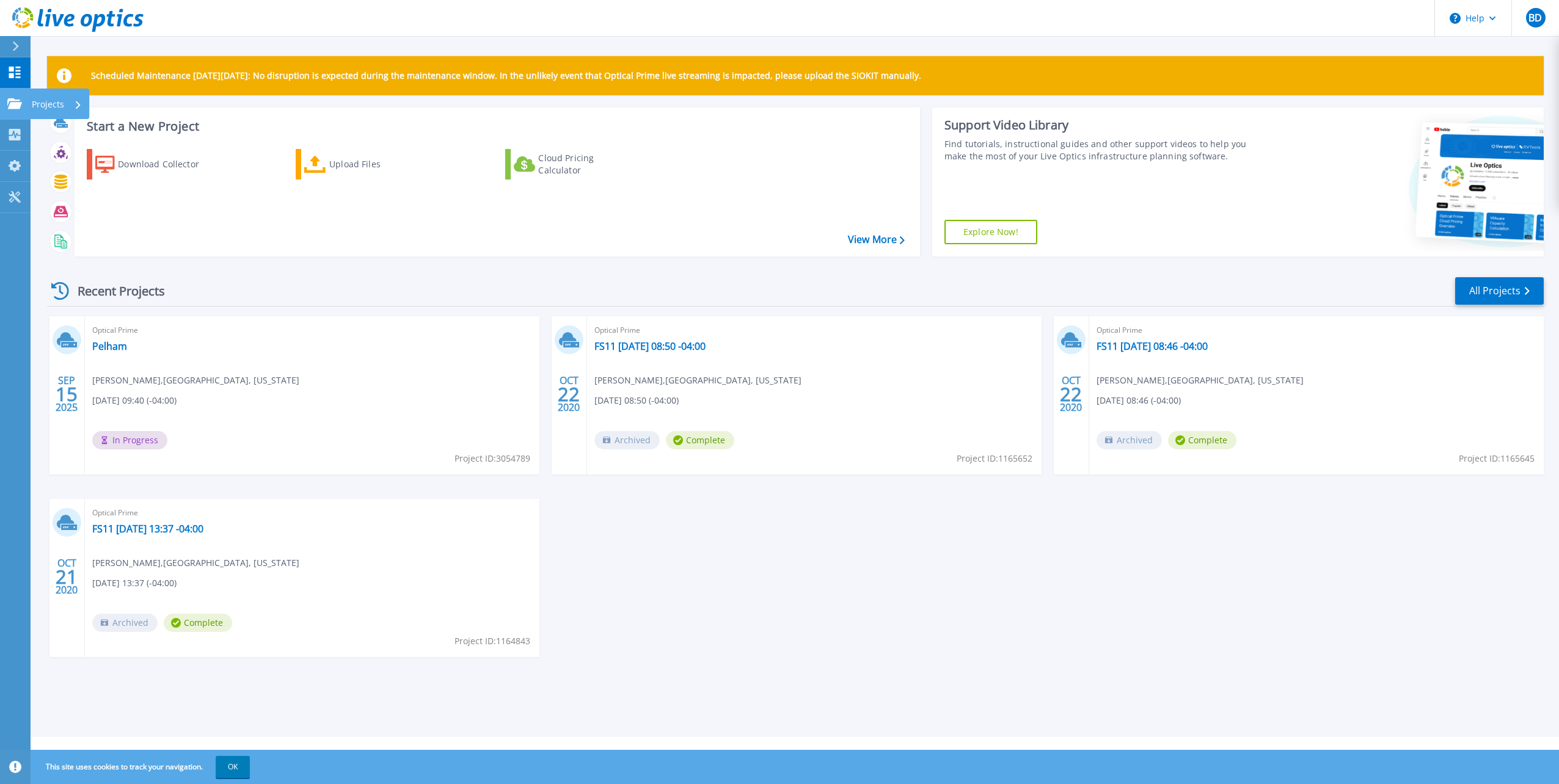
click at [10, 99] on icon at bounding box center [14, 103] width 14 height 10
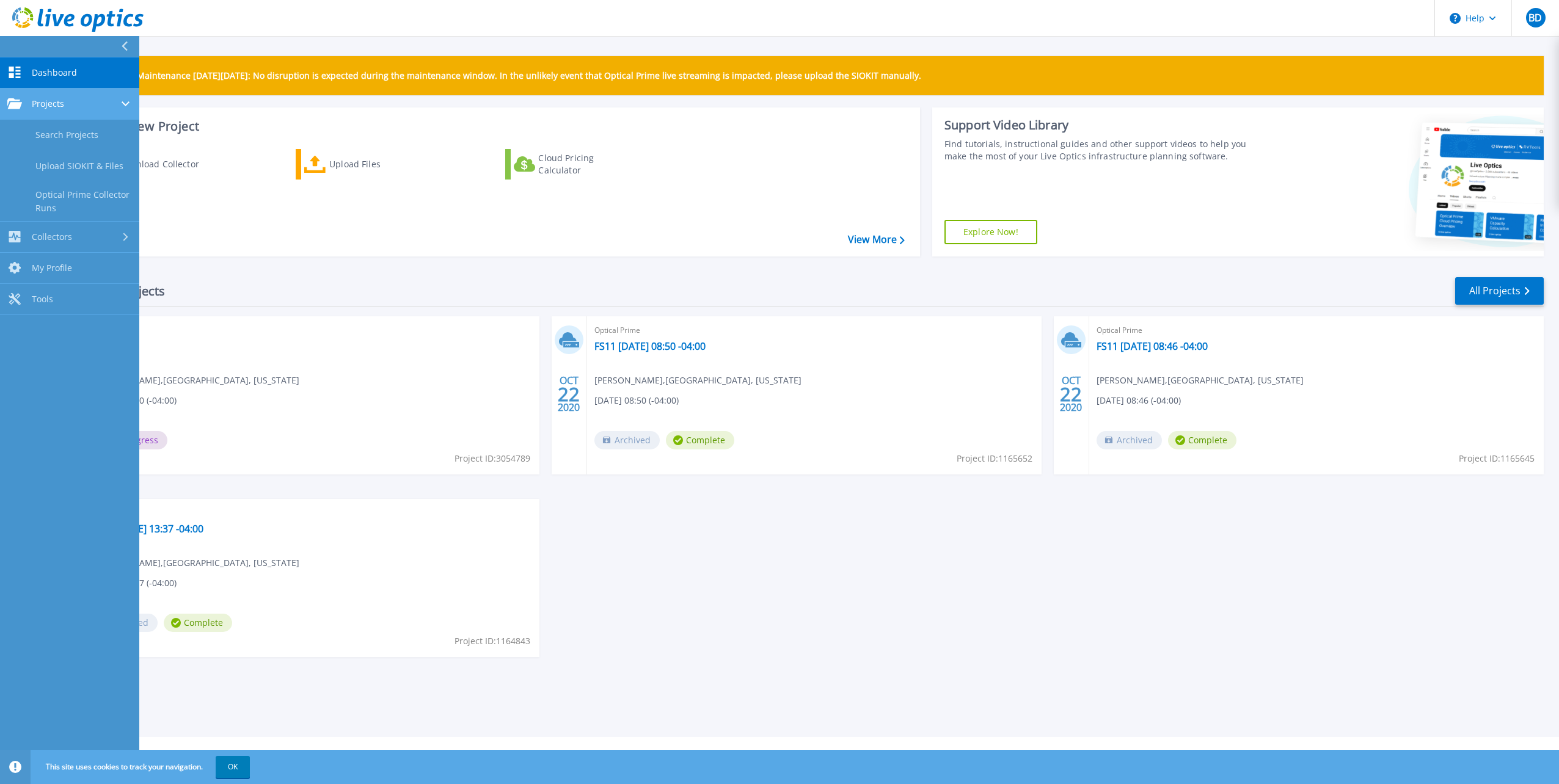
click at [21, 100] on icon at bounding box center [14, 103] width 14 height 10
click at [32, 75] on span "Dashboard" at bounding box center [53, 73] width 45 height 11
